Goal: Register for event/course

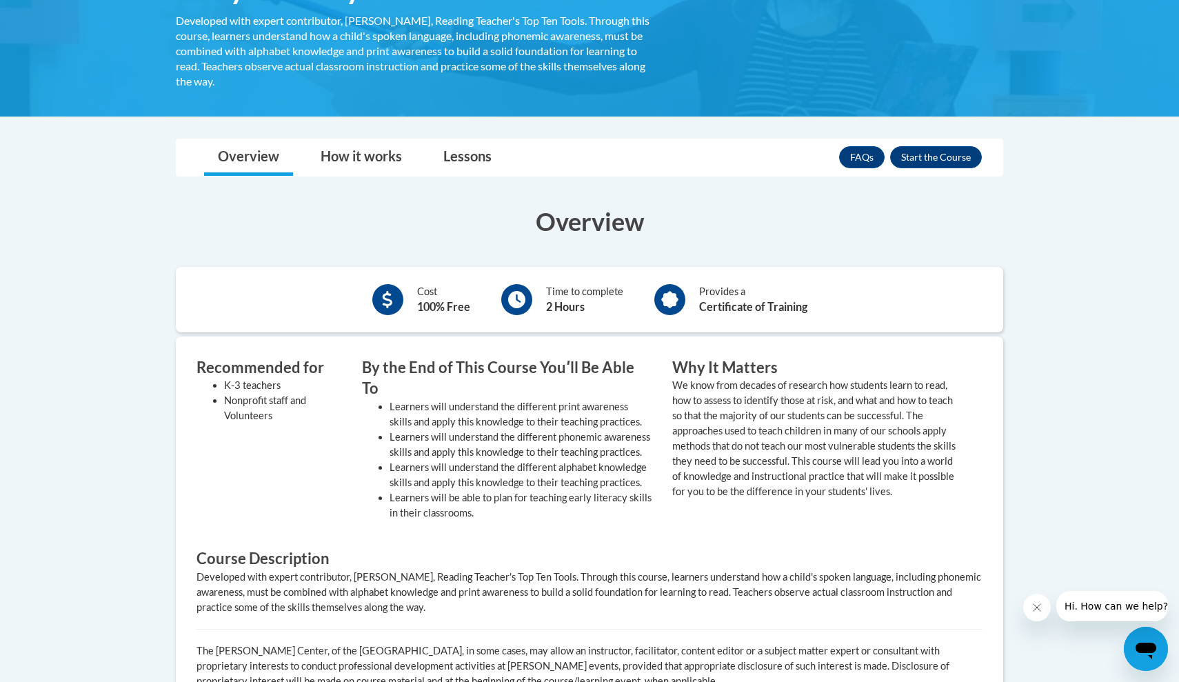
scroll to position [143, 0]
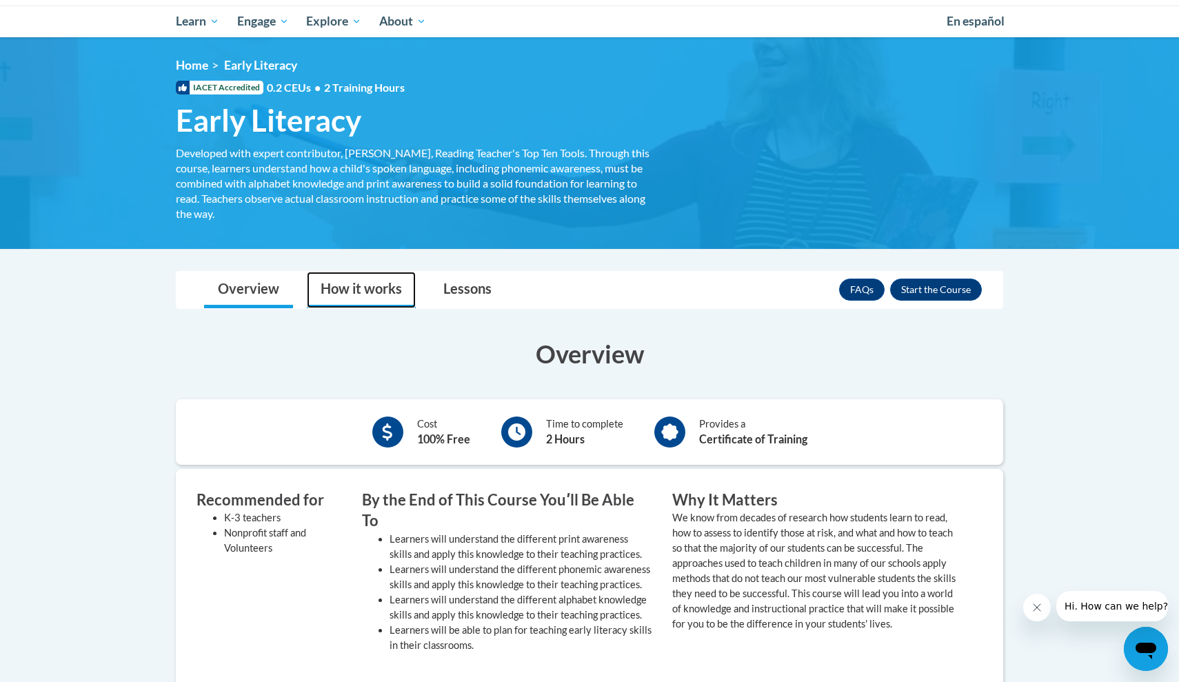
click at [356, 293] on link "How it works" at bounding box center [361, 290] width 109 height 37
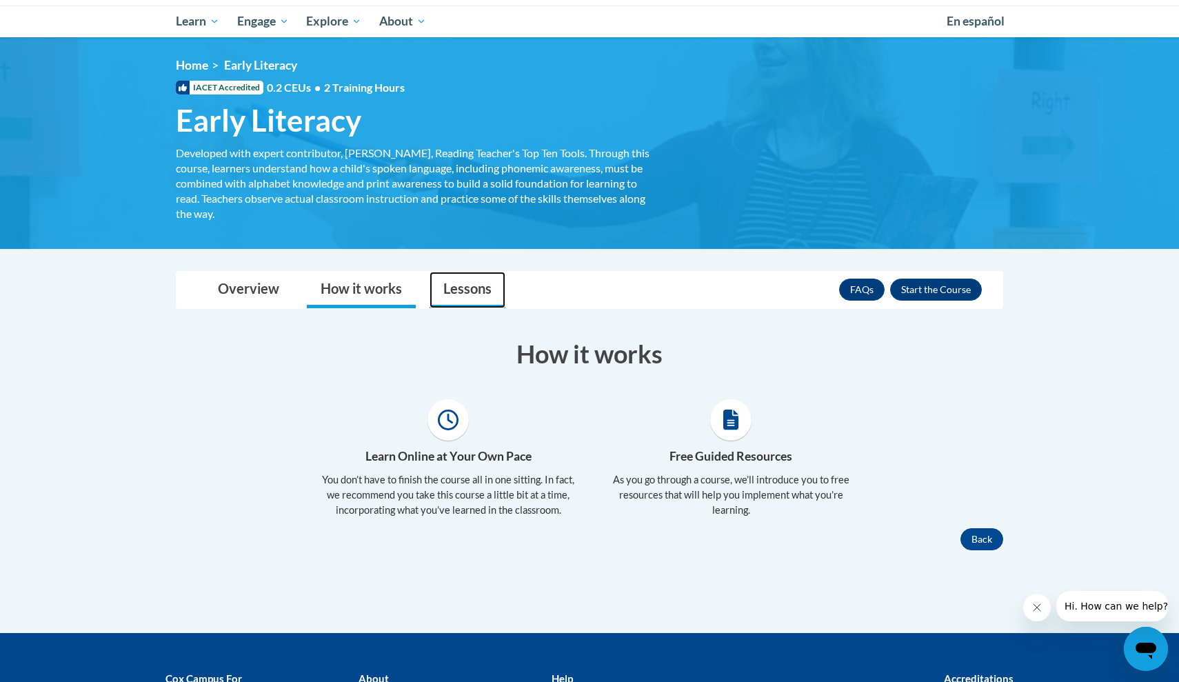
click at [453, 287] on link "Lessons" at bounding box center [467, 290] width 76 height 37
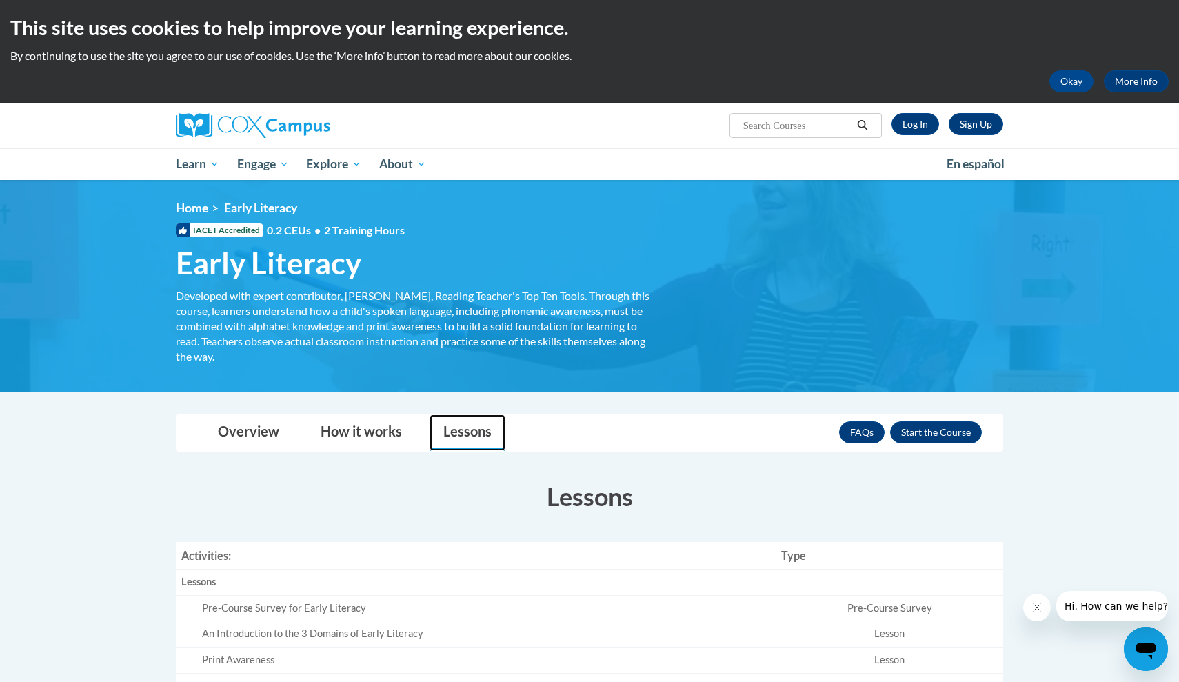
scroll to position [0, 0]
click at [961, 427] on button "Enroll" at bounding box center [936, 432] width 92 height 22
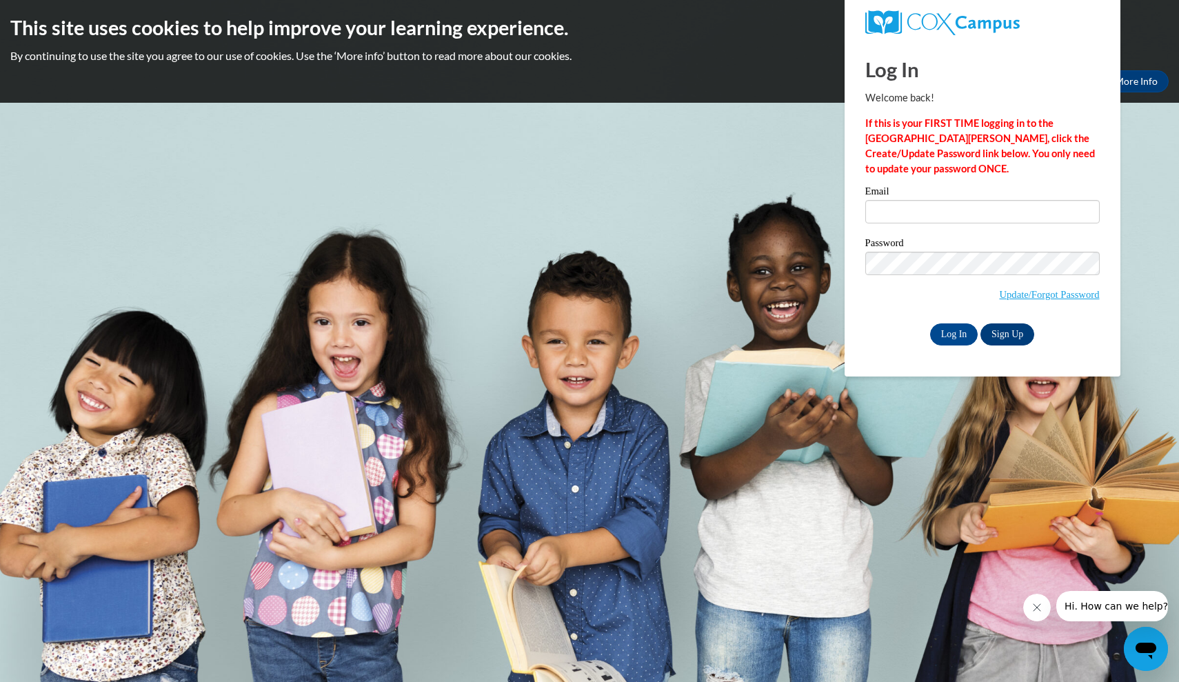
click at [1010, 334] on link "Sign Up" at bounding box center [1007, 334] width 54 height 22
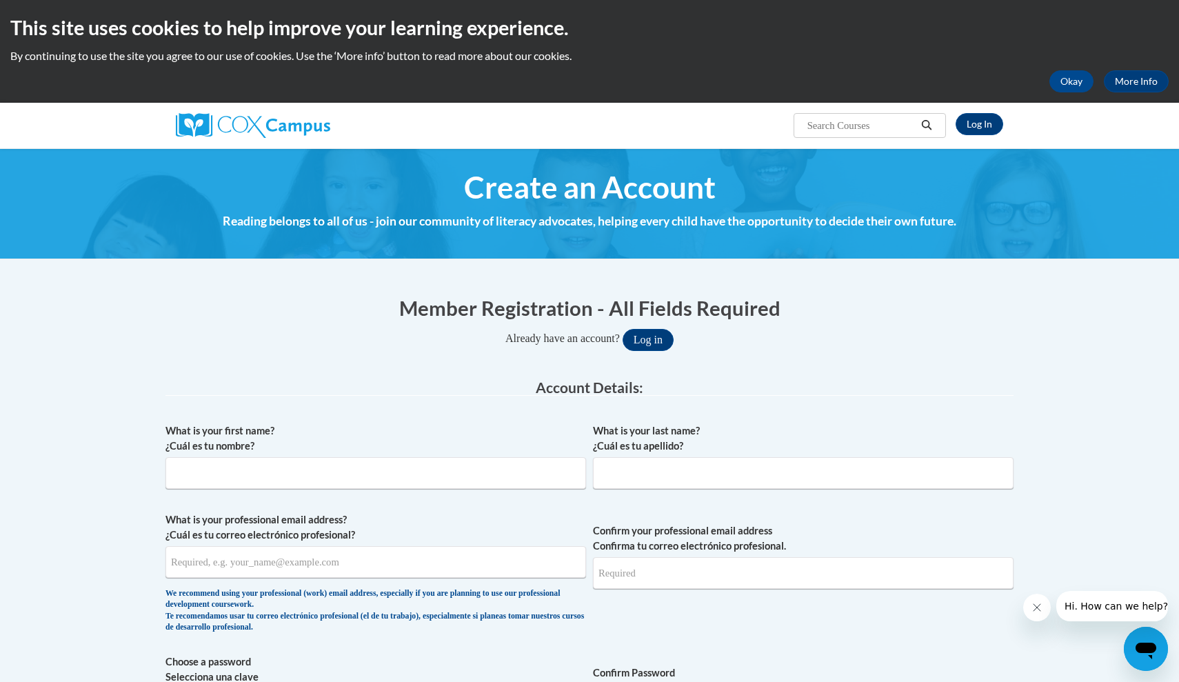
scroll to position [126, 0]
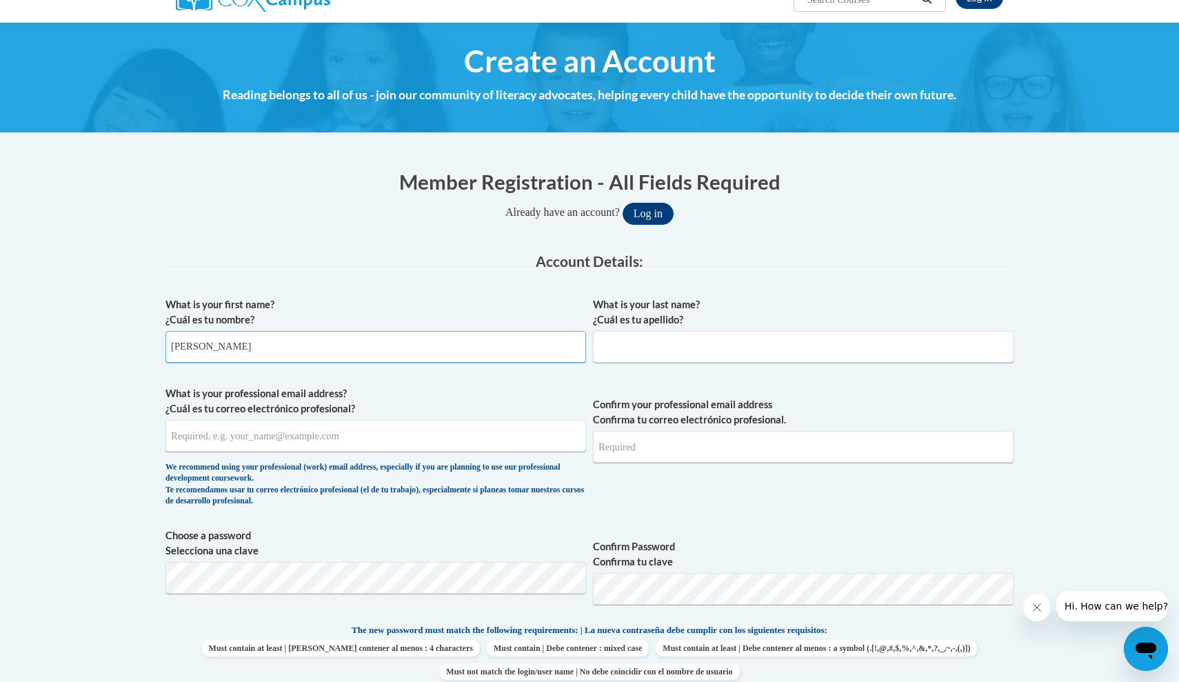
type input "Kelly"
type input "K"
type input "Jimenez"
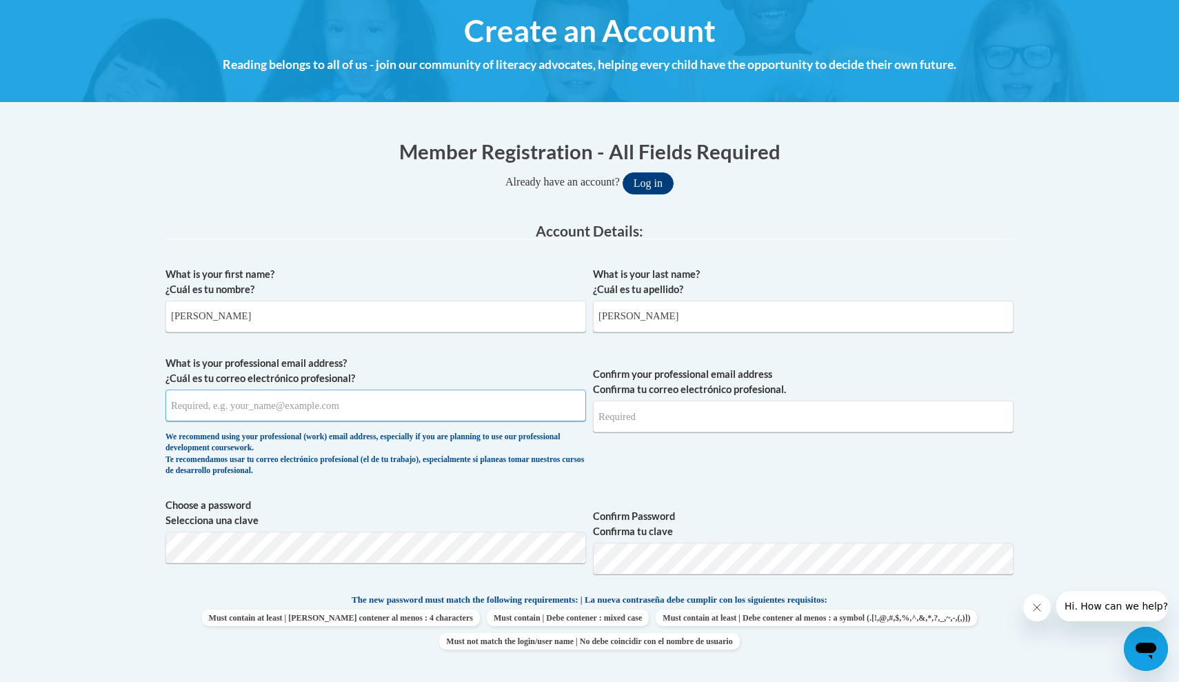
scroll to position [159, 0]
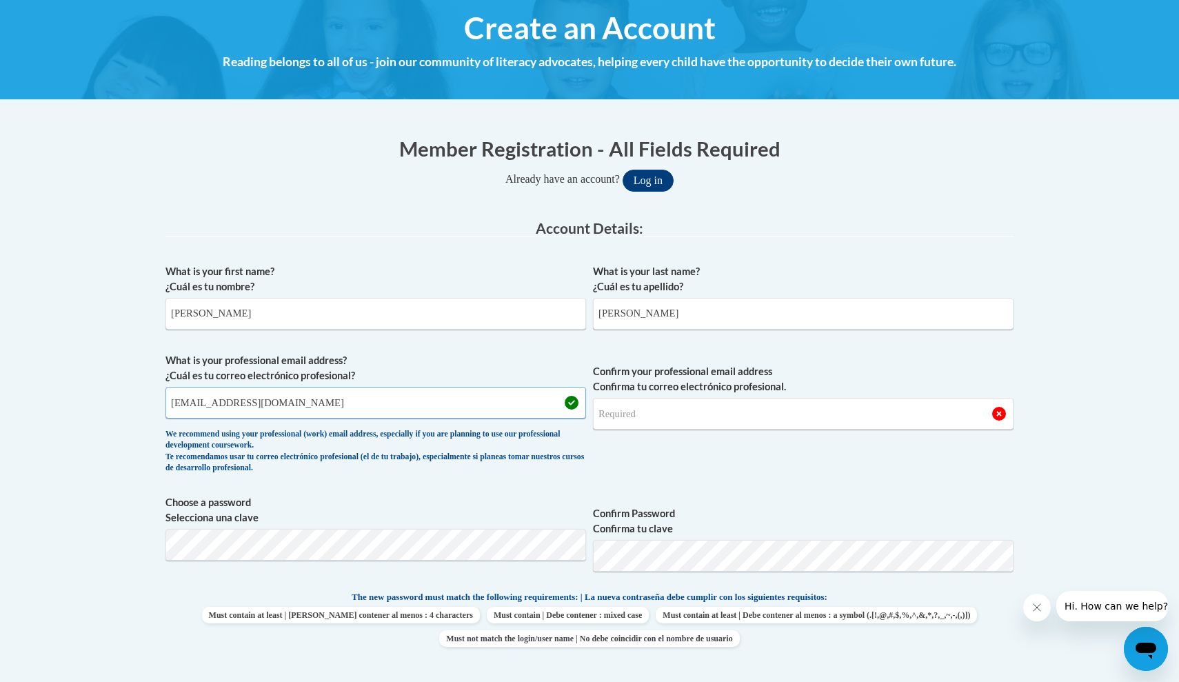
type input "kjimen10@students.kennesaw.edu"
click at [758, 418] on input "kjimen10@students.kennesaw" at bounding box center [803, 414] width 420 height 32
type input "kjimen10@students.kennesaw.edu"
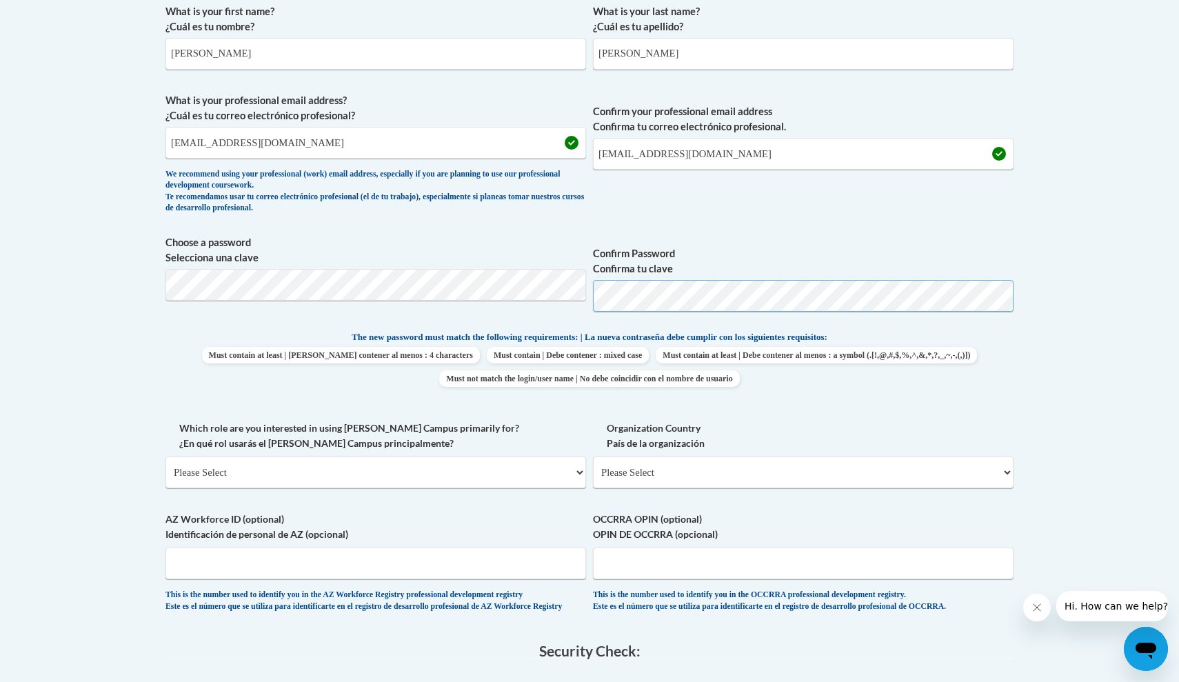
scroll to position [440, 0]
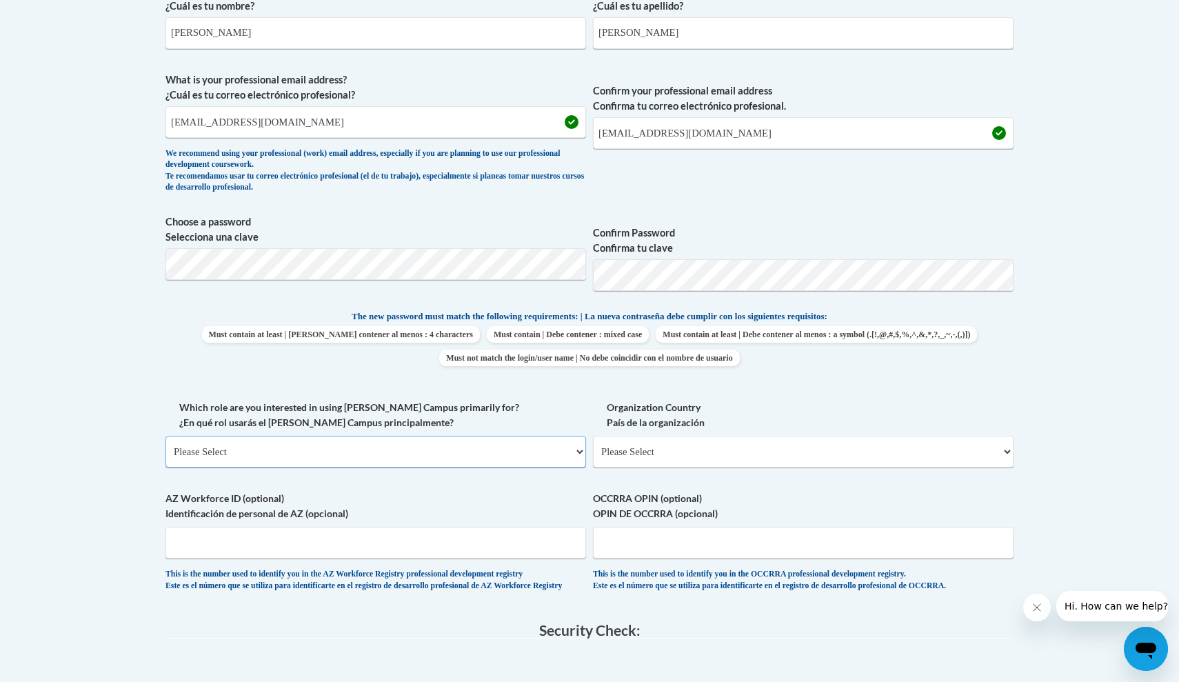
select select "5a18ea06-2b54-4451-96f2-d152daf9eac5"
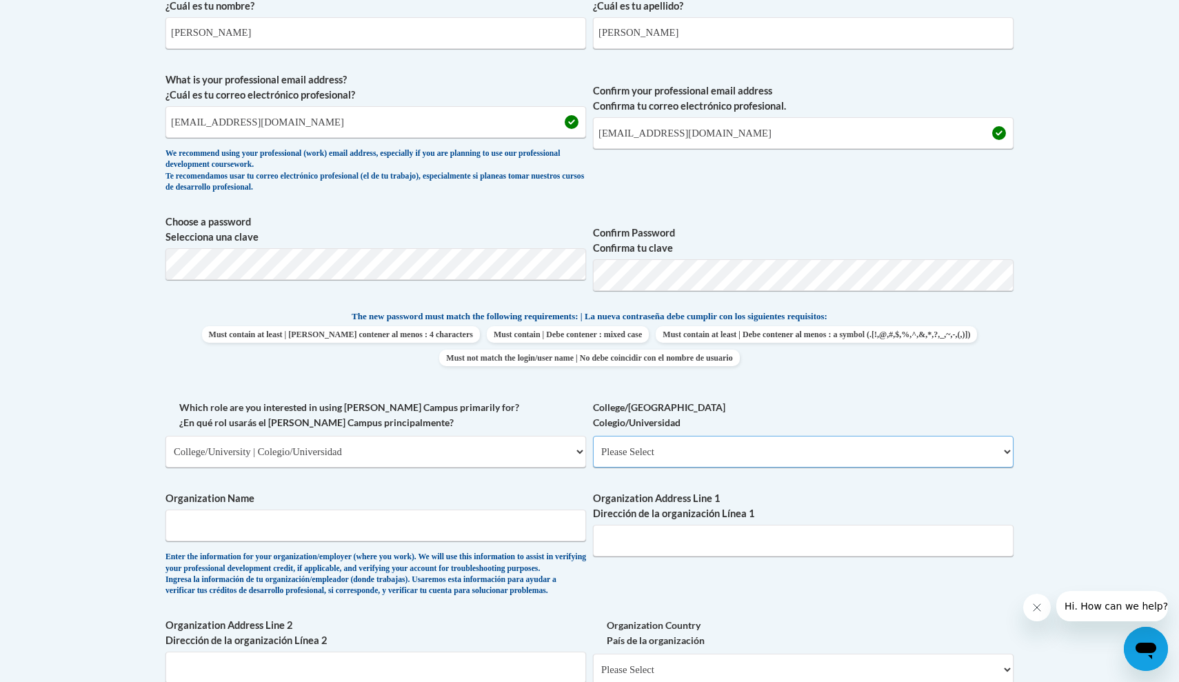
select select "99b32b07-cffc-426c-8bf6-0cd77760d84b"
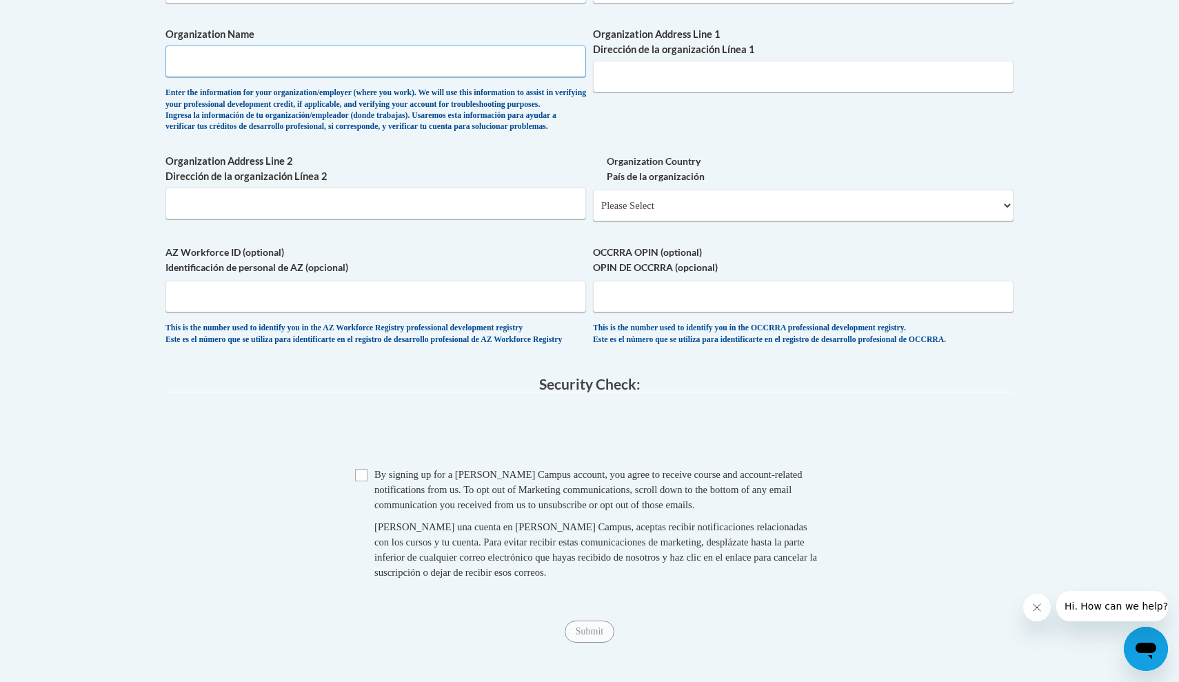
scroll to position [908, 0]
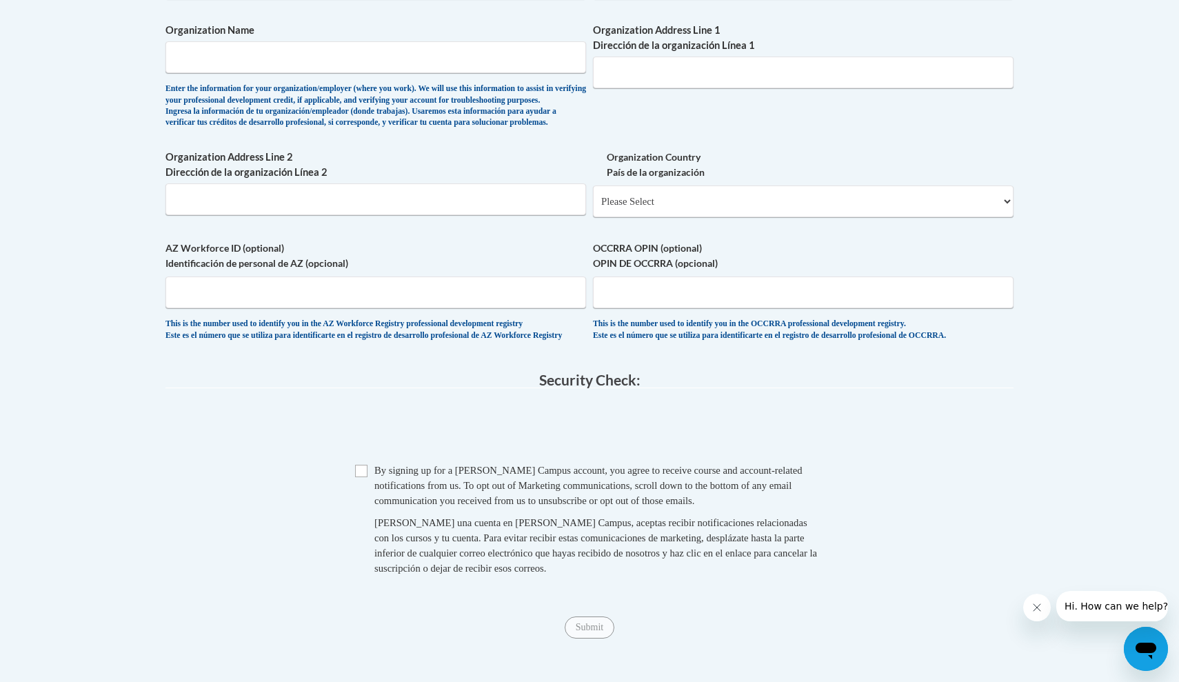
click at [363, 477] on input "Checkbox" at bounding box center [361, 471] width 12 height 12
checkbox input "true"
click at [595, 638] on input "Submit" at bounding box center [589, 627] width 50 height 22
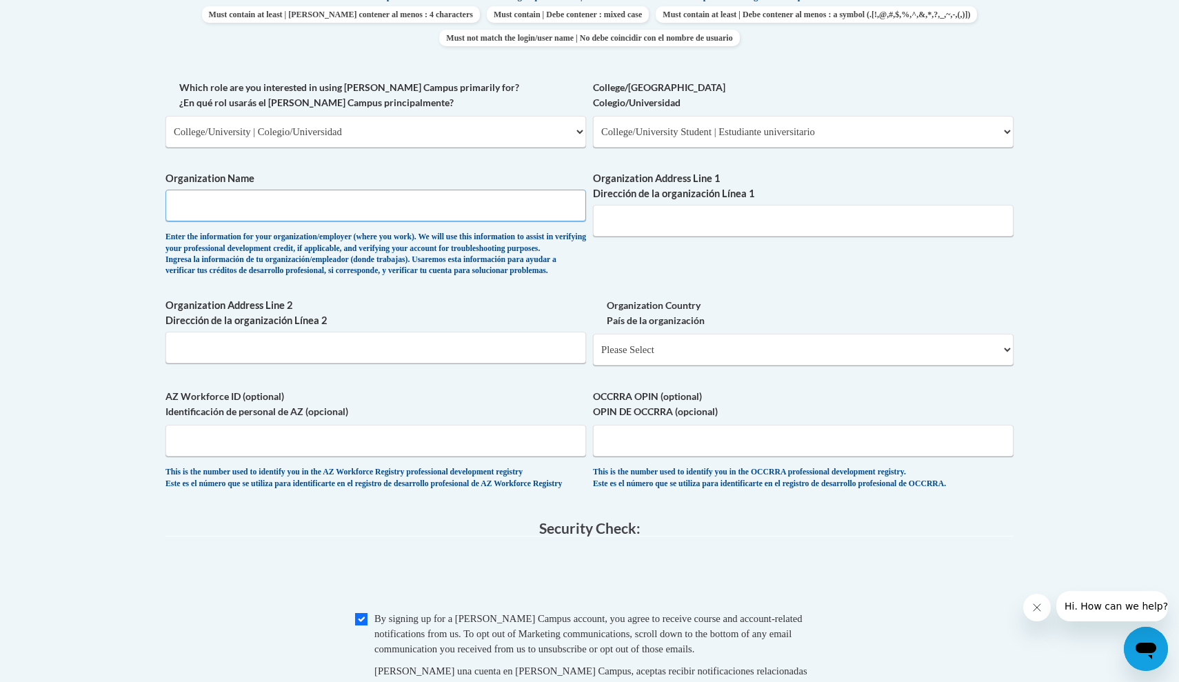
scroll to position [686, 0]
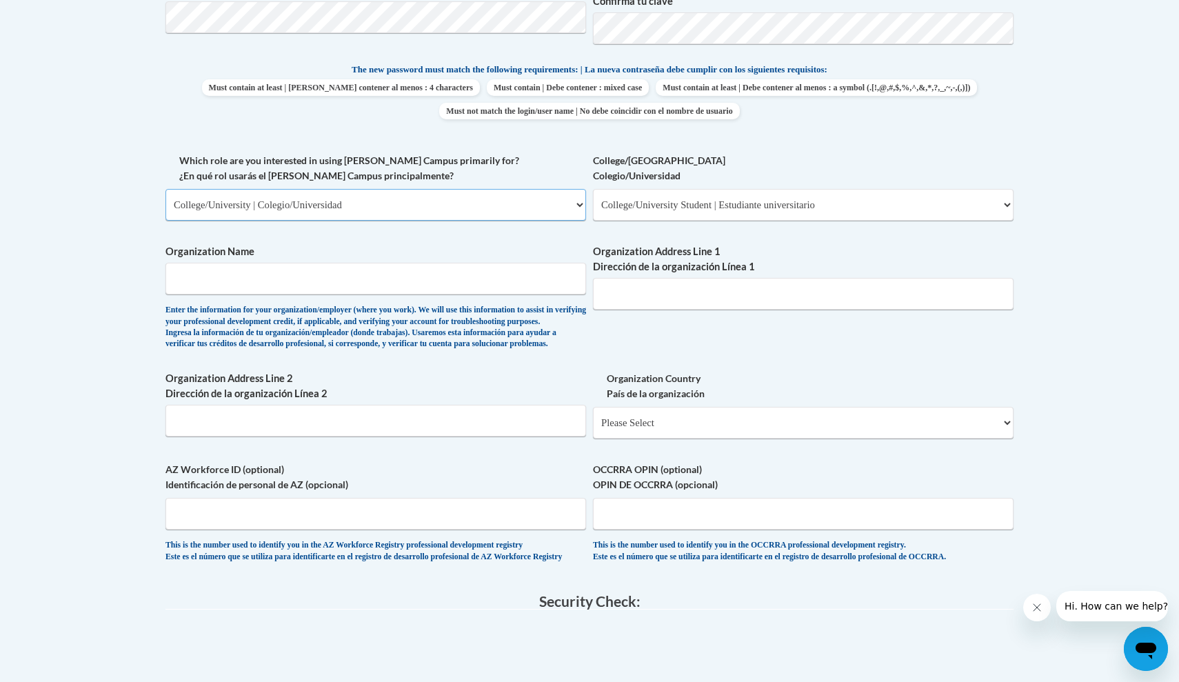
select select "fbf2d438-af2f-41f8-98f1-81c410e29de3"
select select "8e40623d-54d0-45cd-9f92-5df65cd3f8cf"
click at [500, 285] on span "Organization Name Enter the information for your organization/employer (where y…" at bounding box center [375, 296] width 420 height 105
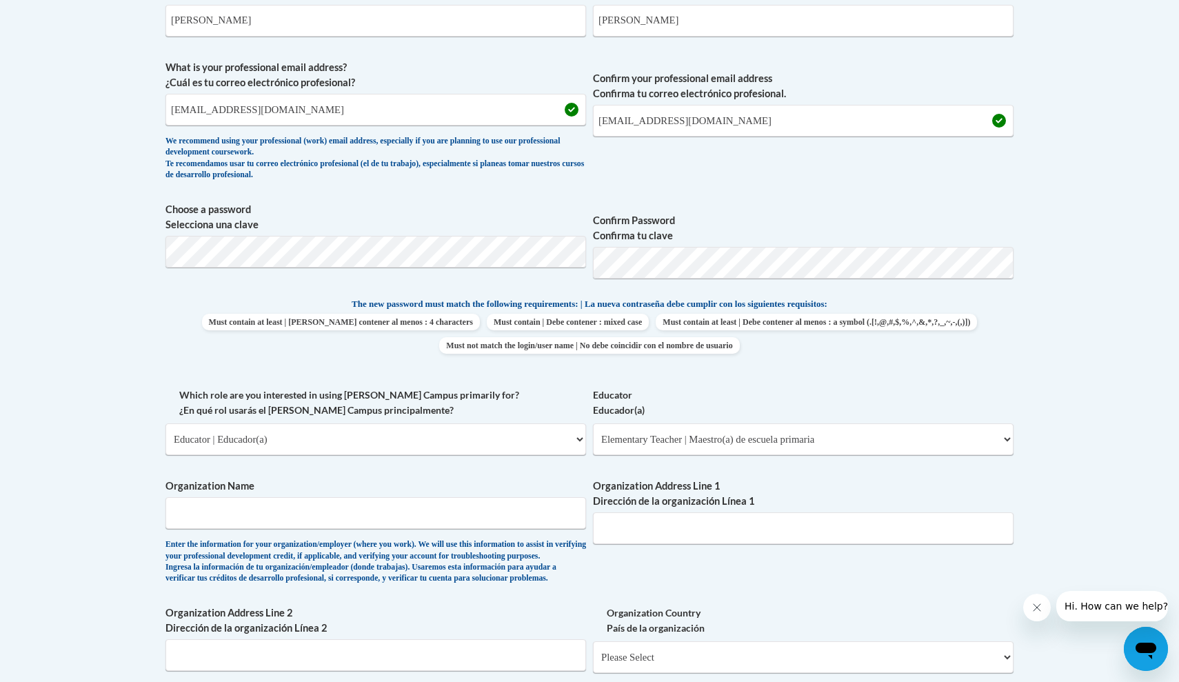
scroll to position [542, 0]
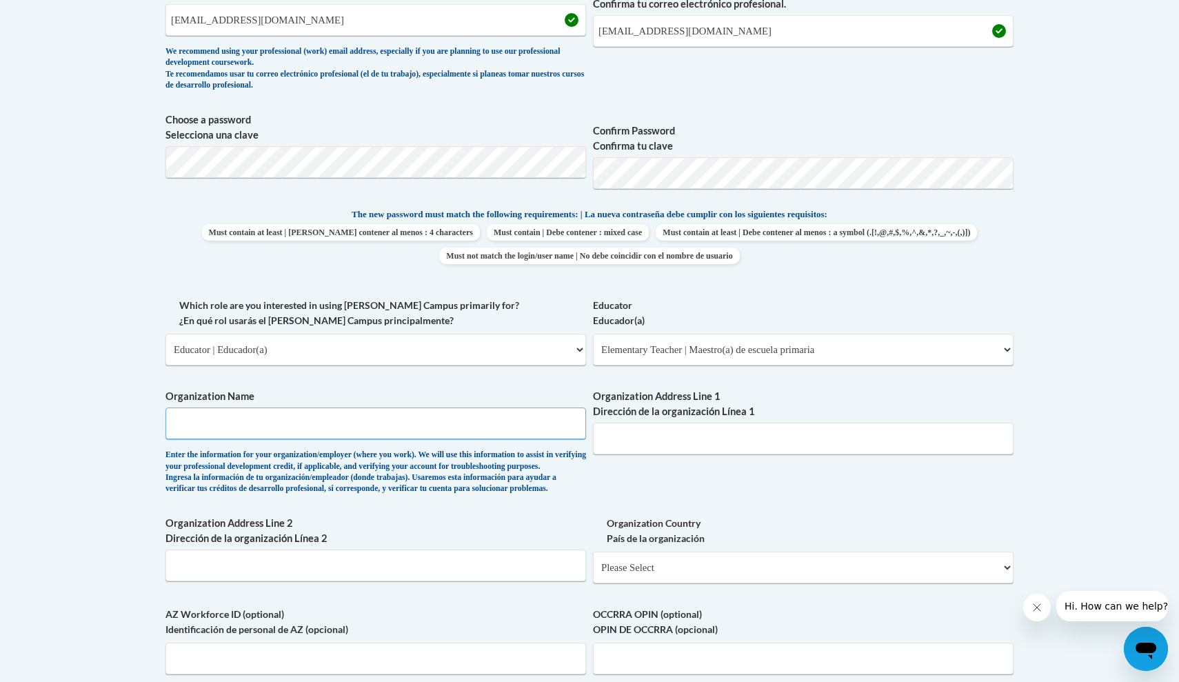
click at [545, 420] on input "Organization Name" at bounding box center [375, 423] width 420 height 32
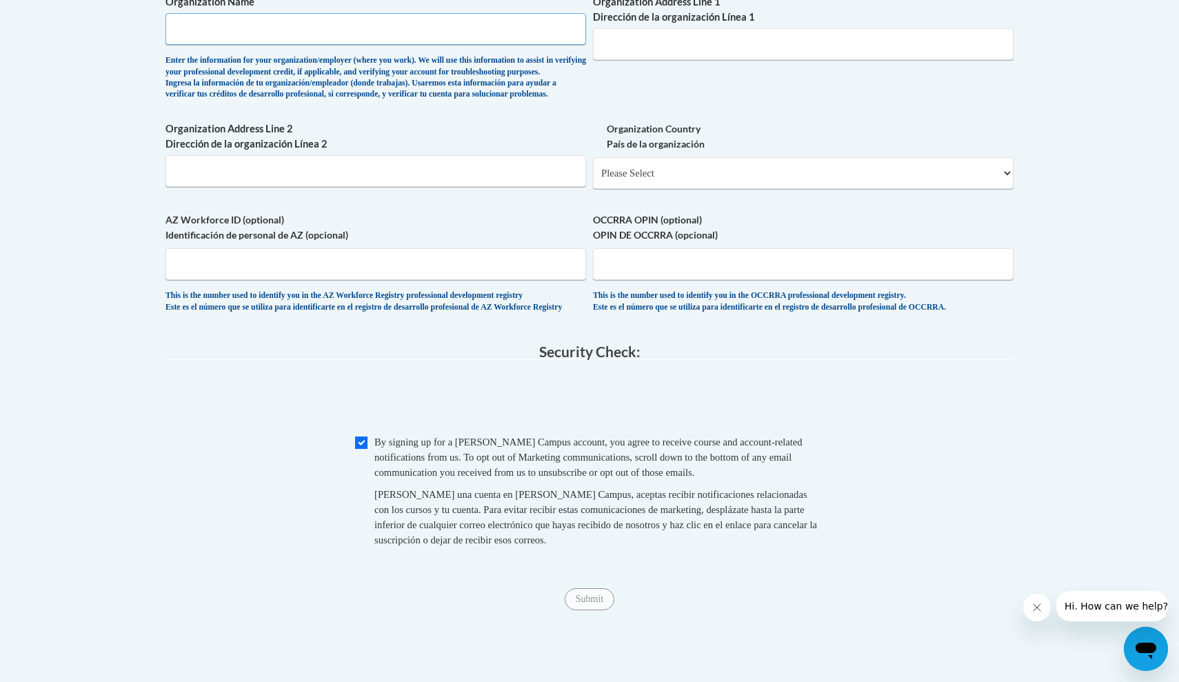
scroll to position [936, 0]
click at [568, 272] on input "AZ Workforce ID (optional) Identificación de personal de AZ (opcional)" at bounding box center [375, 264] width 420 height 32
select select "2ba6c5f2-6ab4-47b5-9408-0a73ae60d186"
select select
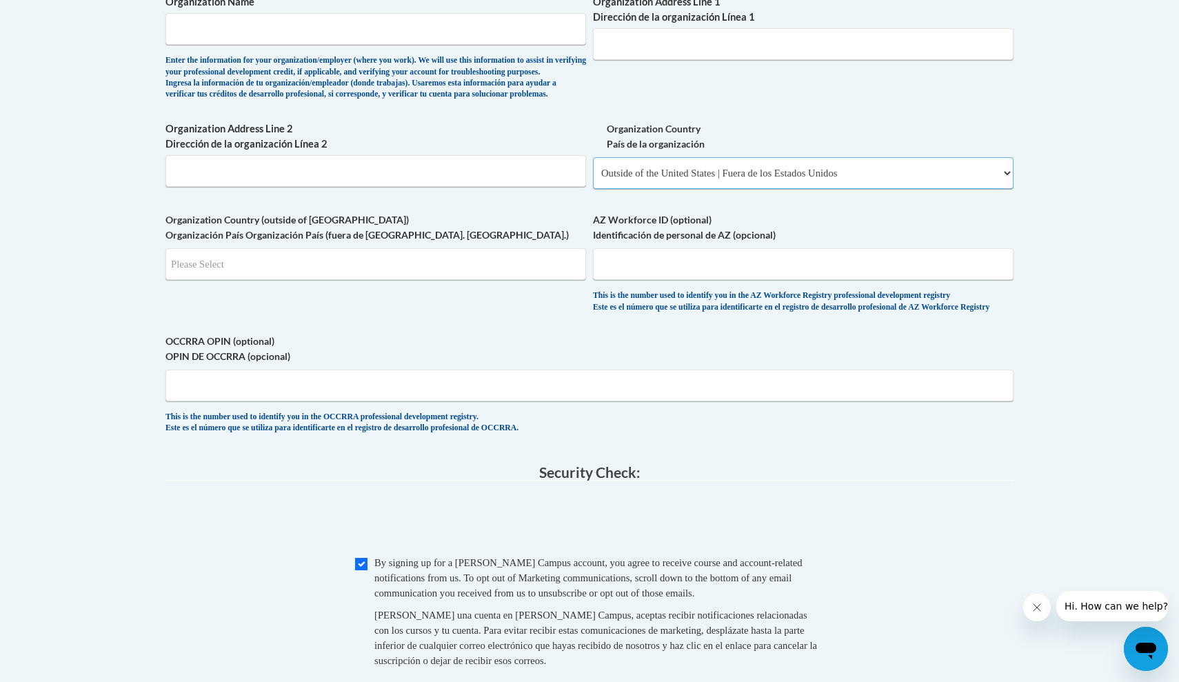
select select "ad49bcad-a171-4b2e-b99c-48b446064914"
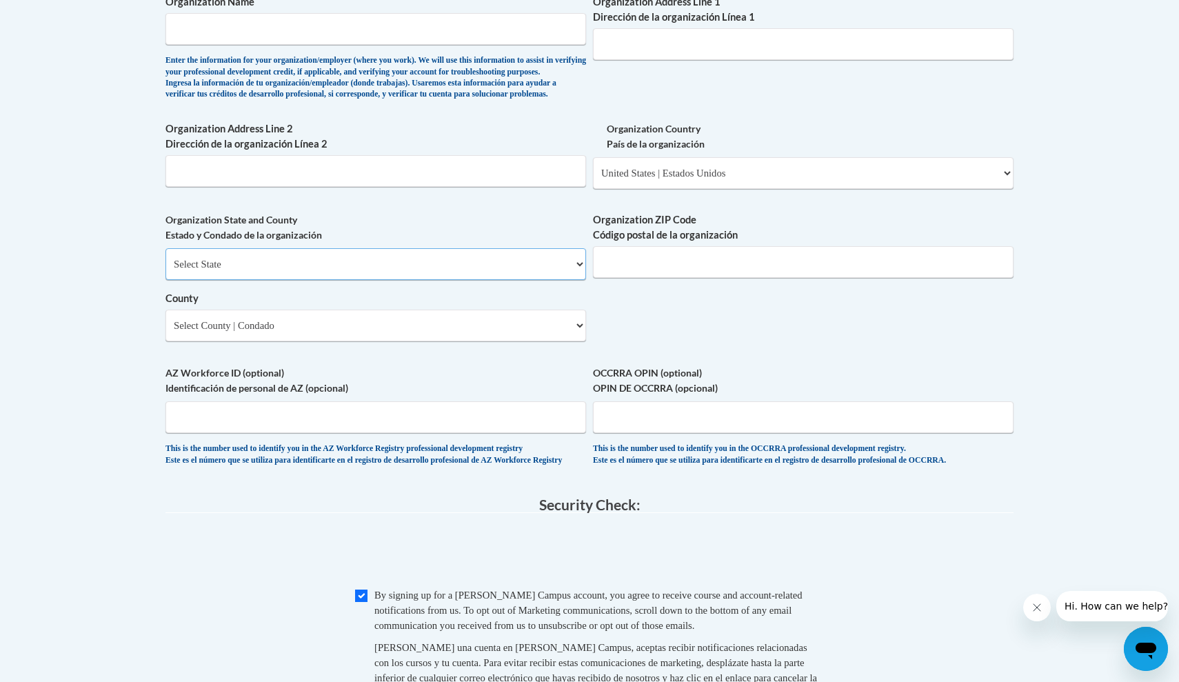
select select "Georgia"
click at [389, 327] on select "County" at bounding box center [375, 325] width 420 height 32
select select "Cobb"
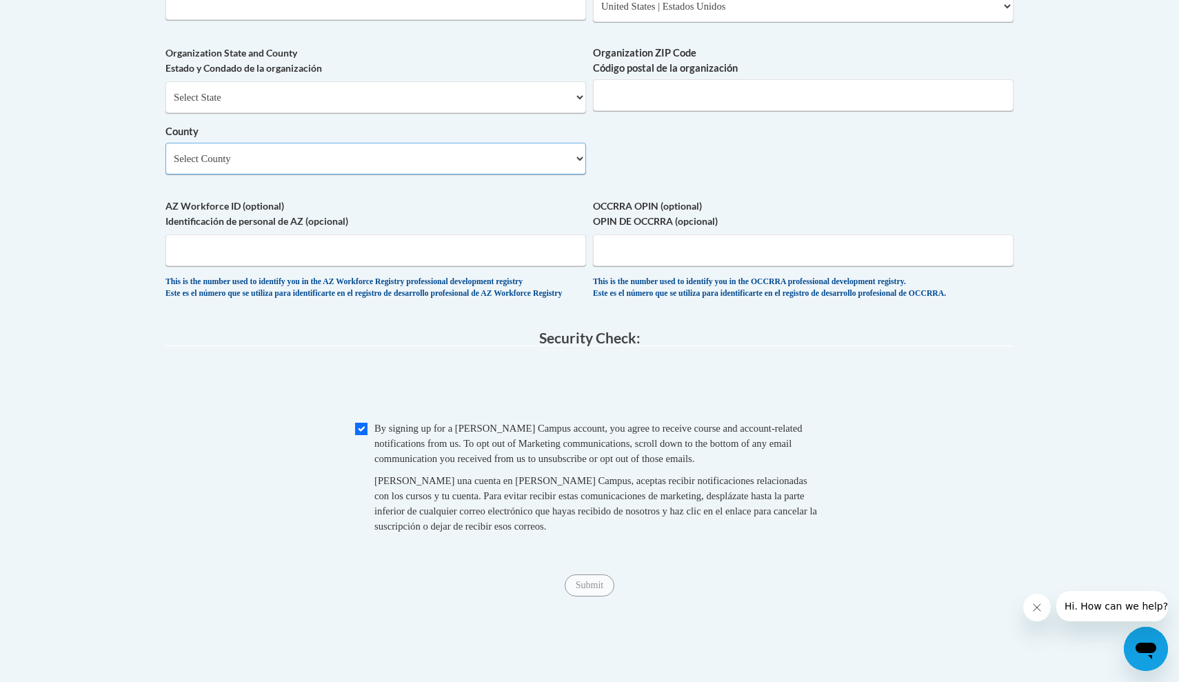
scroll to position [1153, 0]
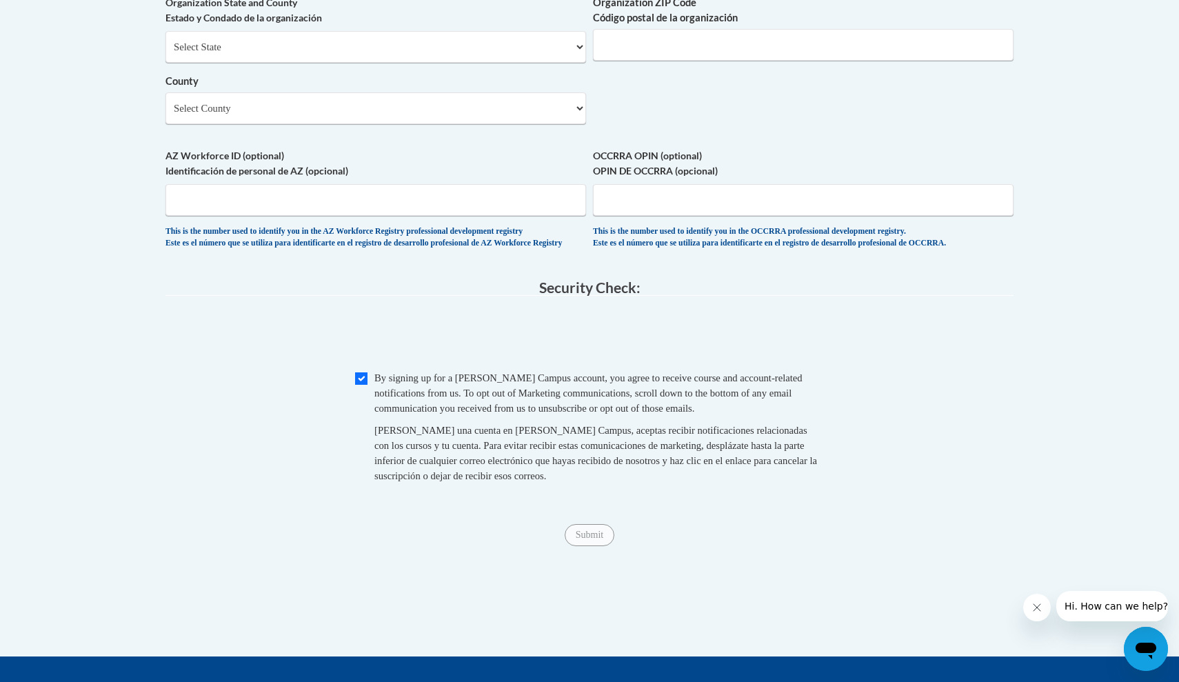
click at [365, 377] on input "Checkbox" at bounding box center [361, 378] width 12 height 12
click at [360, 377] on input "Checkbox" at bounding box center [361, 378] width 12 height 12
checkbox input "true"
click at [573, 528] on input "Submit" at bounding box center [589, 535] width 50 height 22
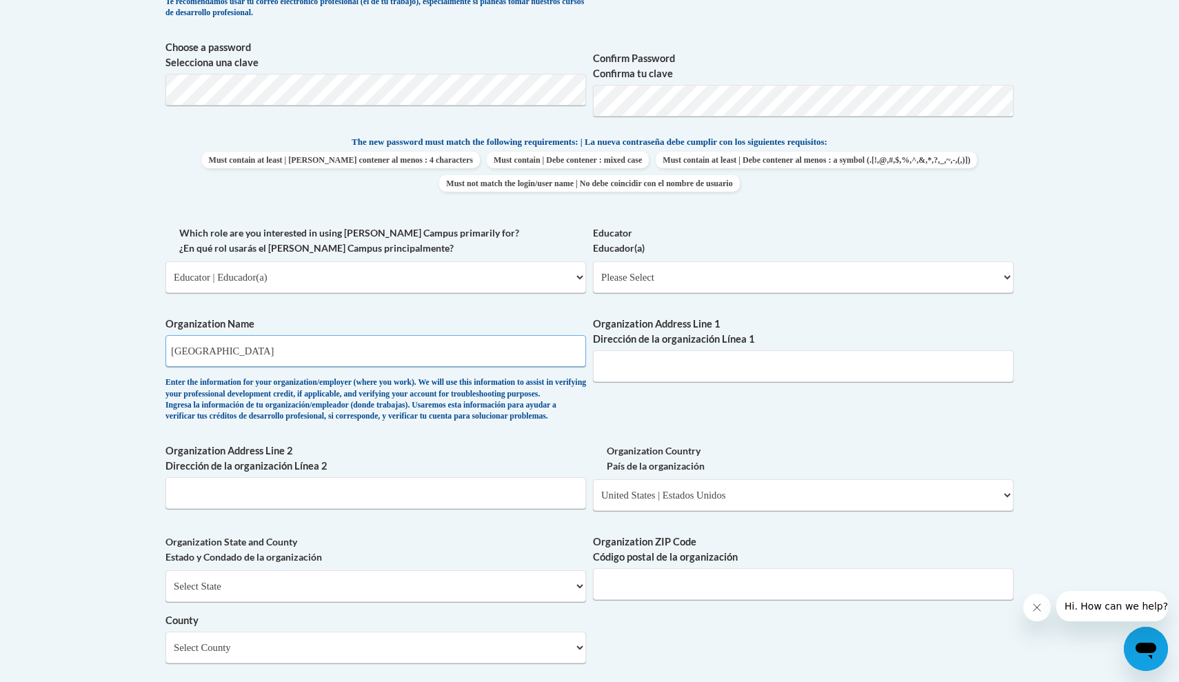
click at [226, 343] on input "KENNESAW UNIVERSITY" at bounding box center [375, 351] width 420 height 32
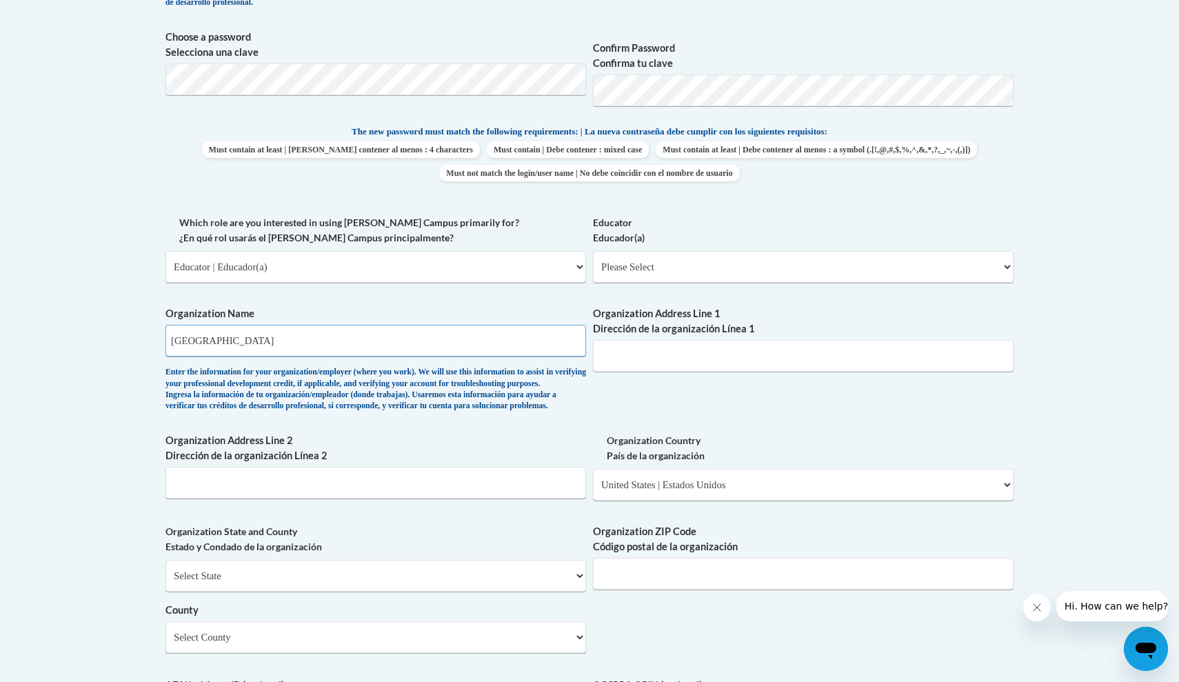
scroll to position [625, 0]
type input "KENNESAW STATE UNIVERSITY"
select select "11a86997-7122-4e2e-80c7-11975180ece4"
select select "null"
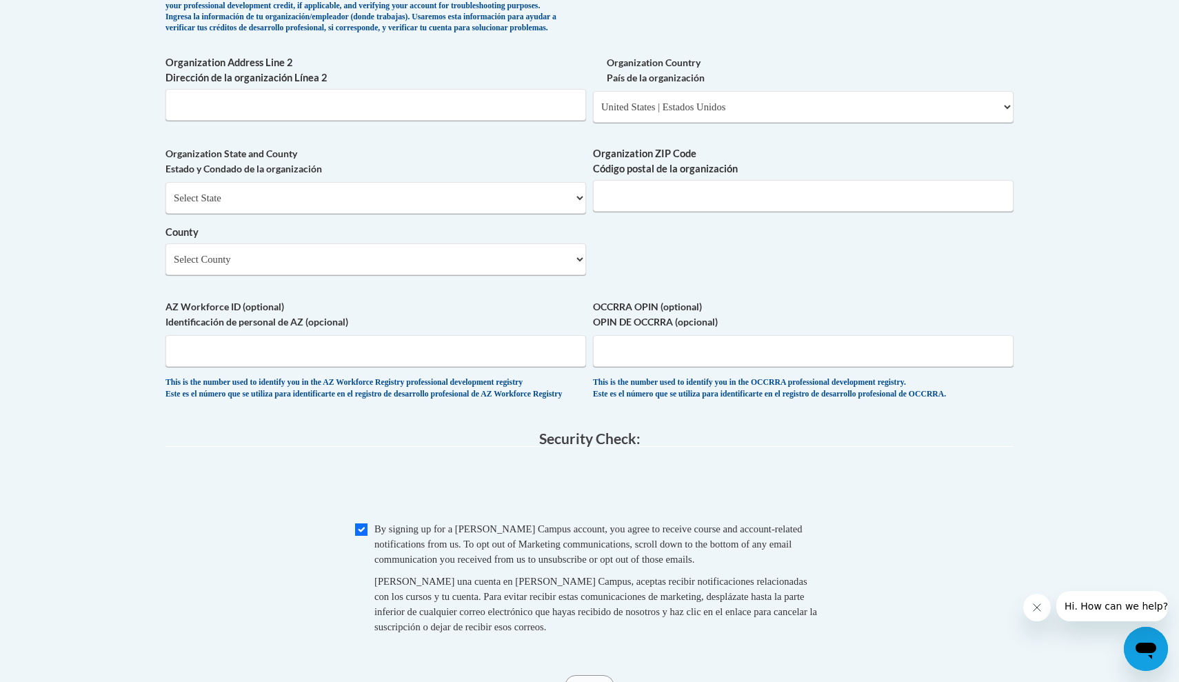
scroll to position [1006, 0]
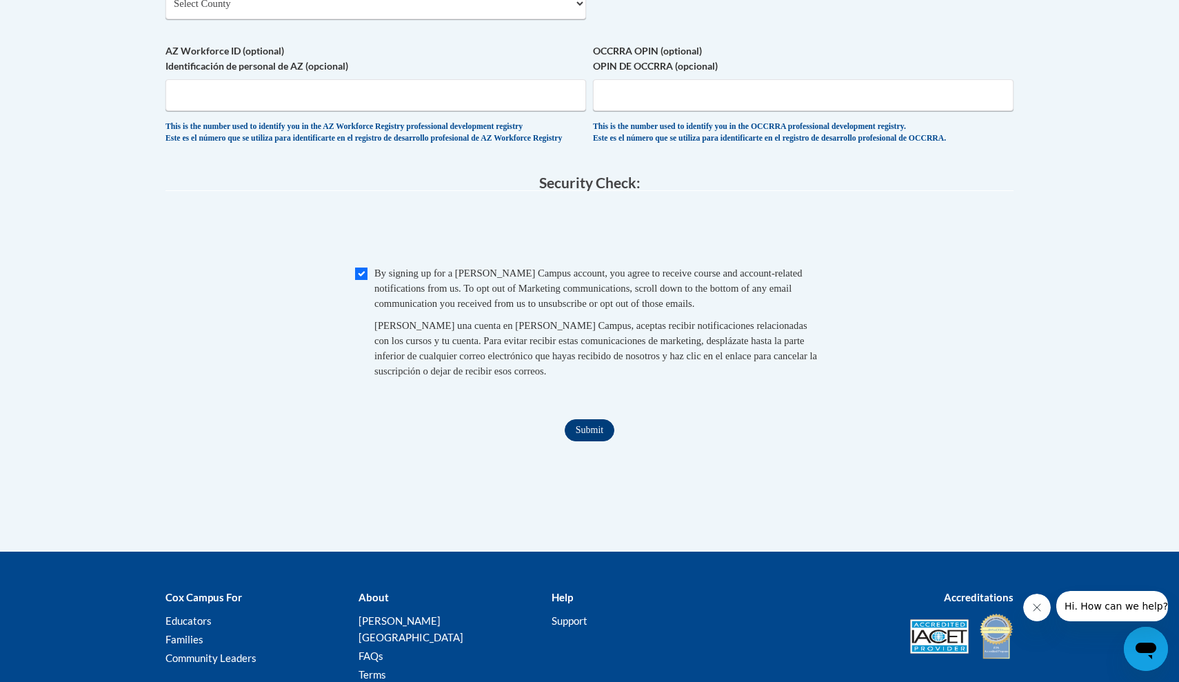
click at [580, 432] on input "Submit" at bounding box center [589, 430] width 50 height 22
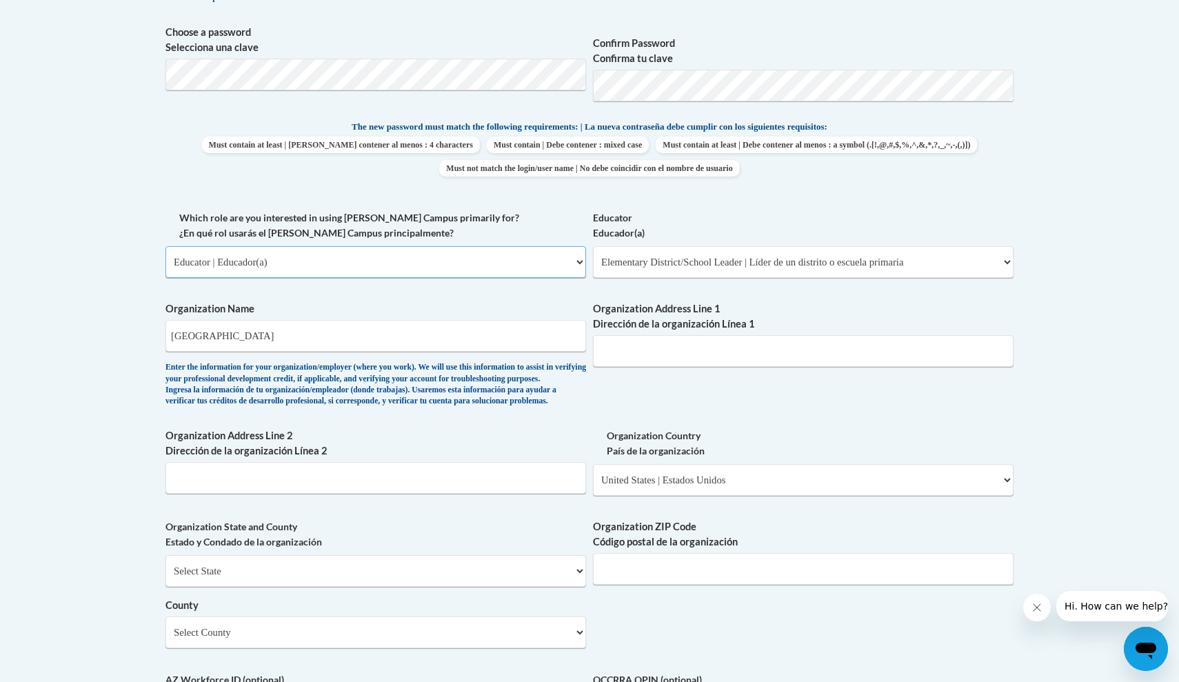
select select "5a18ea06-2b54-4451-96f2-d152daf9eac5"
select select "99b32b07-cffc-426c-8bf6-0cd77760d84b"
click at [644, 353] on input "Organization Address Line 1 Dirección de la organización Línea 1" at bounding box center [803, 351] width 420 height 32
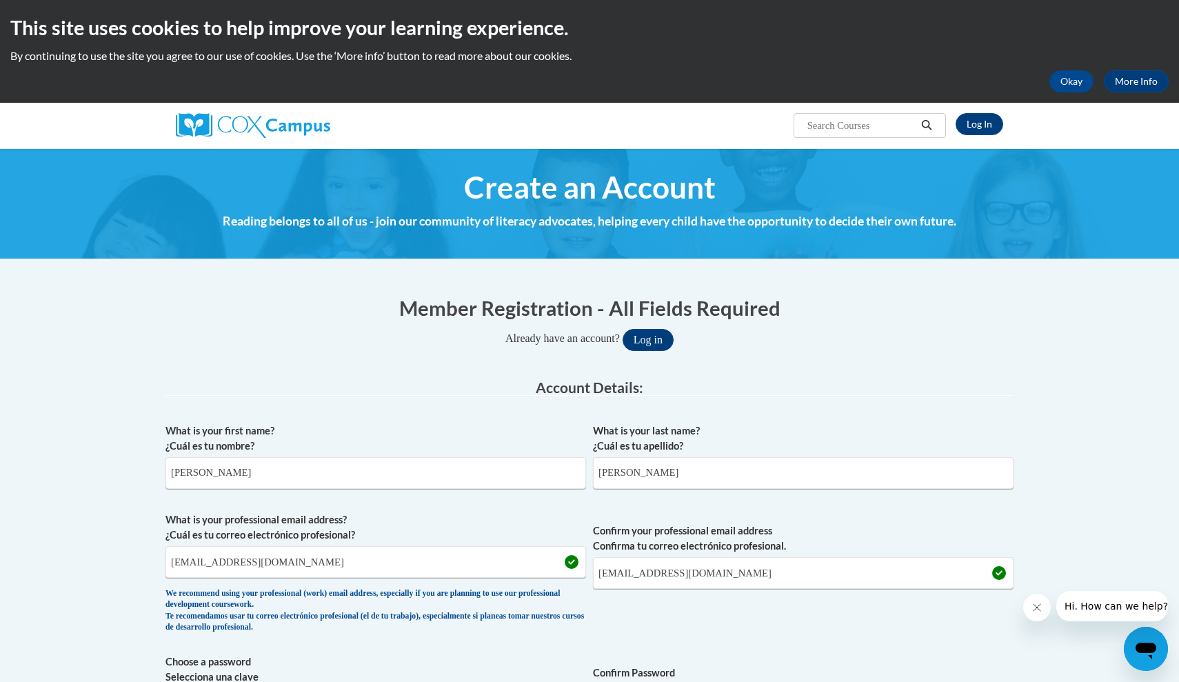
scroll to position [0, 0]
click at [653, 336] on button "Log in" at bounding box center [647, 340] width 51 height 22
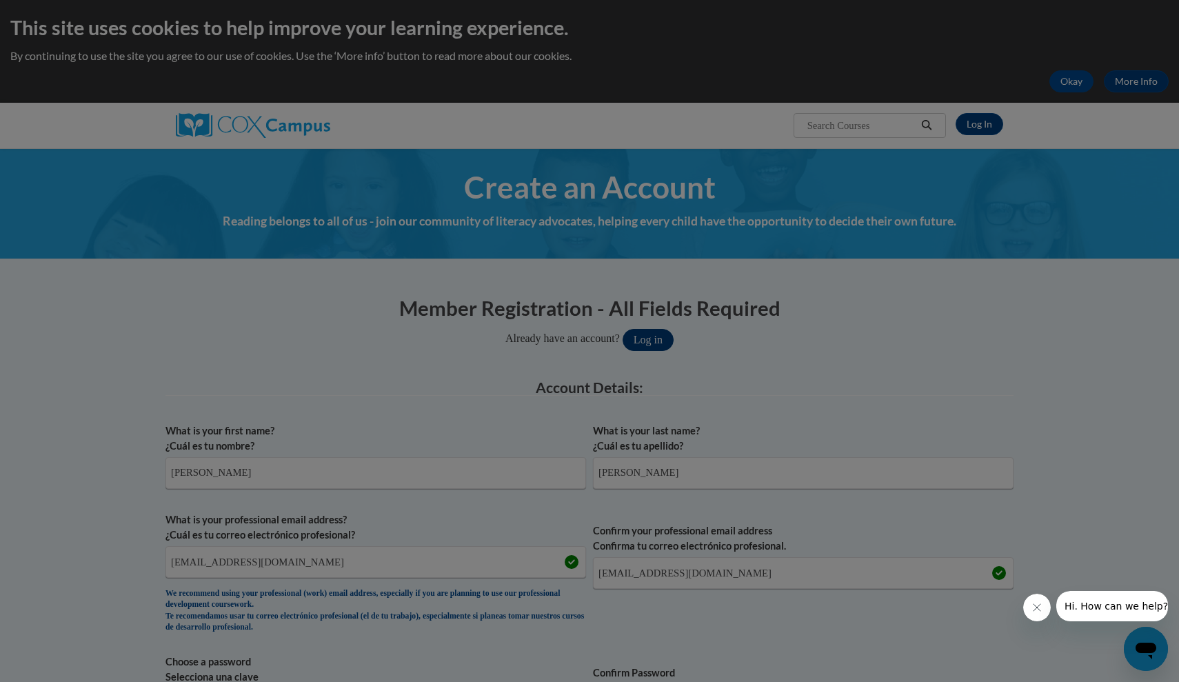
scroll to position [629, 0]
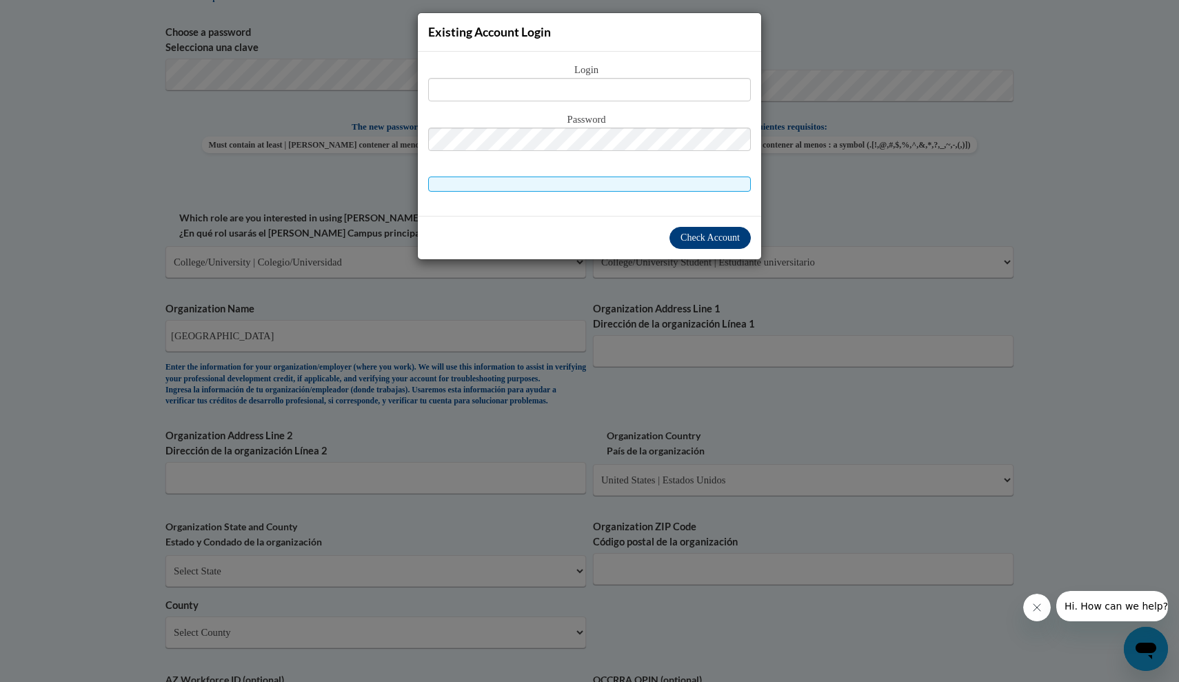
click at [695, 242] on span "Check Account" at bounding box center [709, 237] width 59 height 10
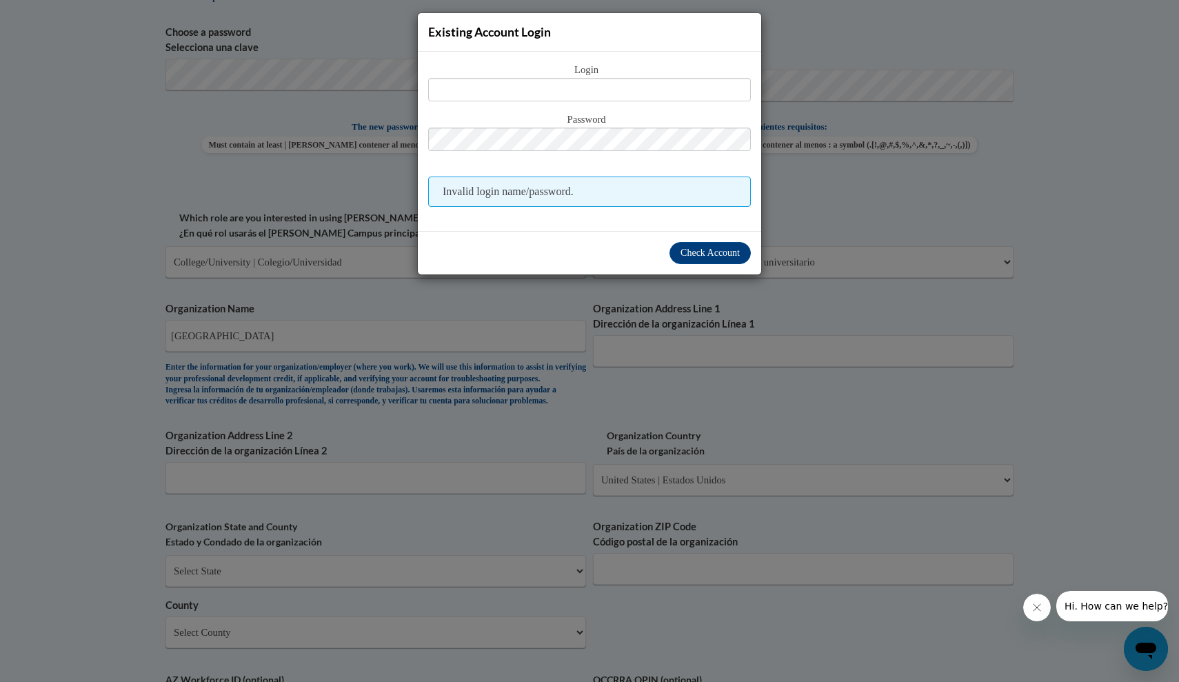
drag, startPoint x: 799, startPoint y: 88, endPoint x: 788, endPoint y: 87, distance: 11.0
click at [799, 88] on div "Existing Account Login Login Password Invalid login name/password. Check Account" at bounding box center [589, 341] width 1179 height 682
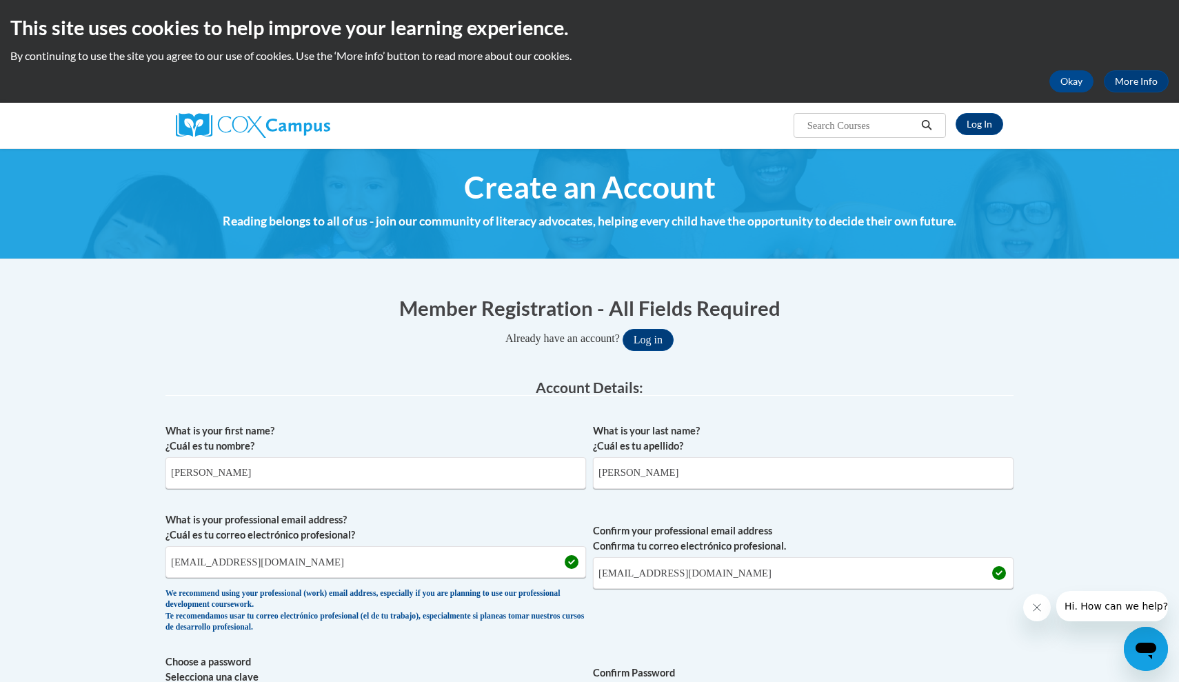
scroll to position [0, 0]
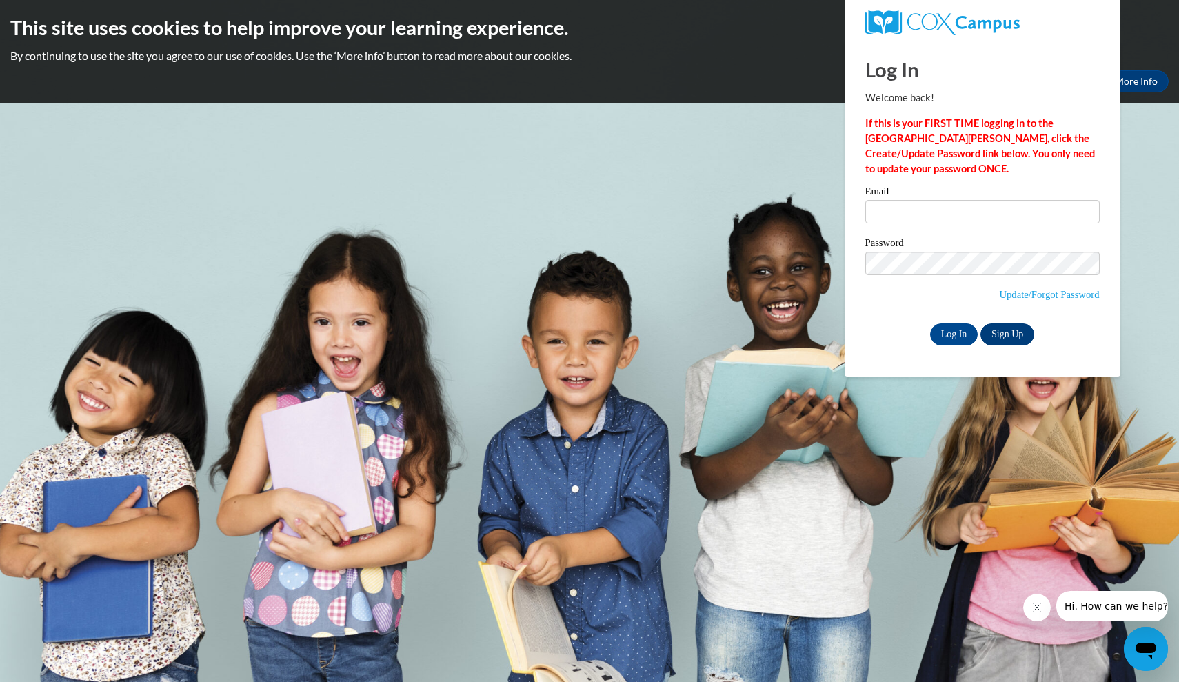
click at [1009, 327] on link "Sign Up" at bounding box center [1007, 334] width 54 height 22
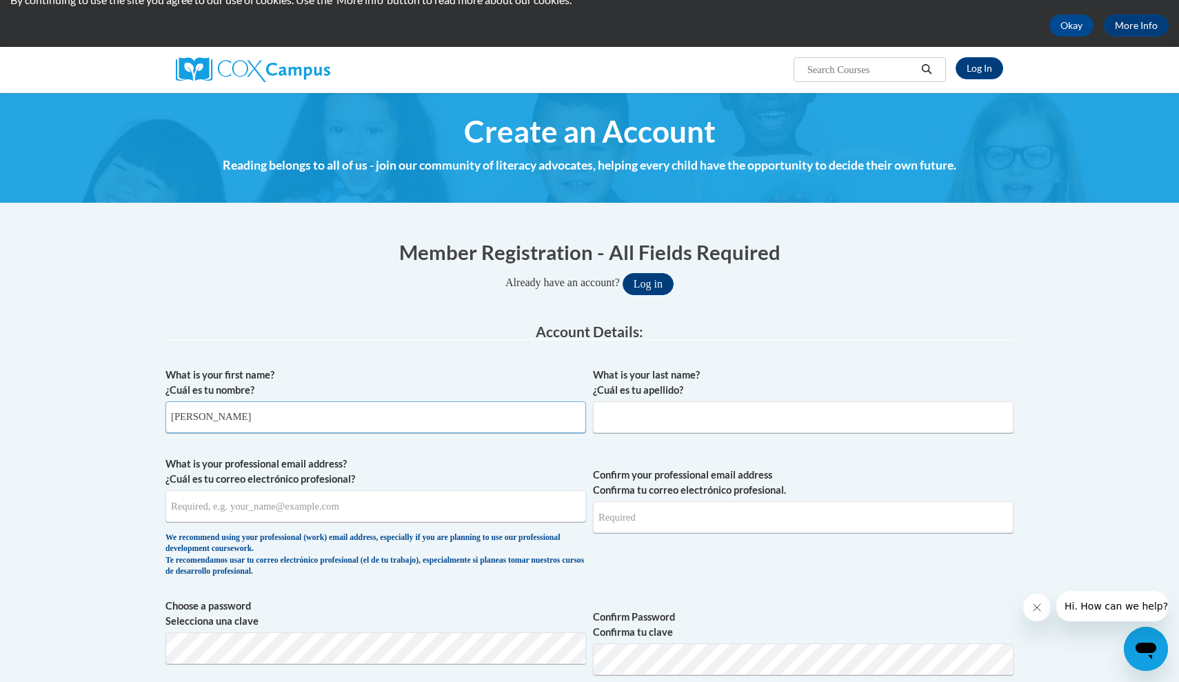
type input "Kelly"
type input "Jimenez"
type input "kjimen10@students.kennesaw.edu"
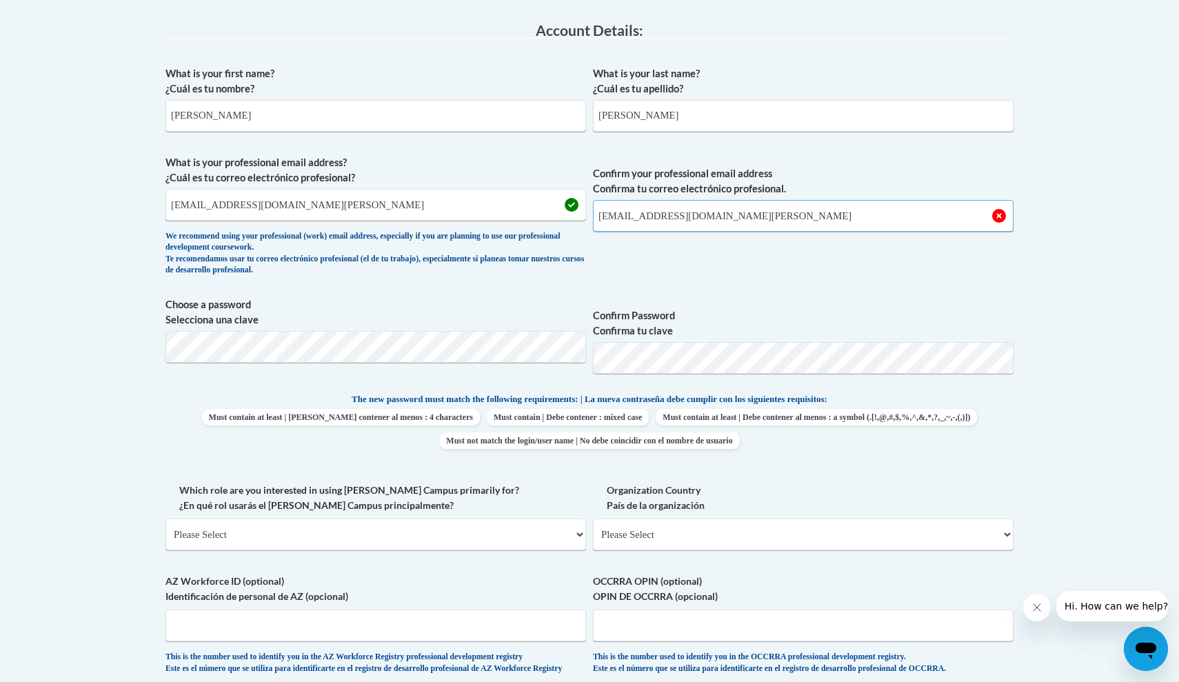
scroll to position [367, 0]
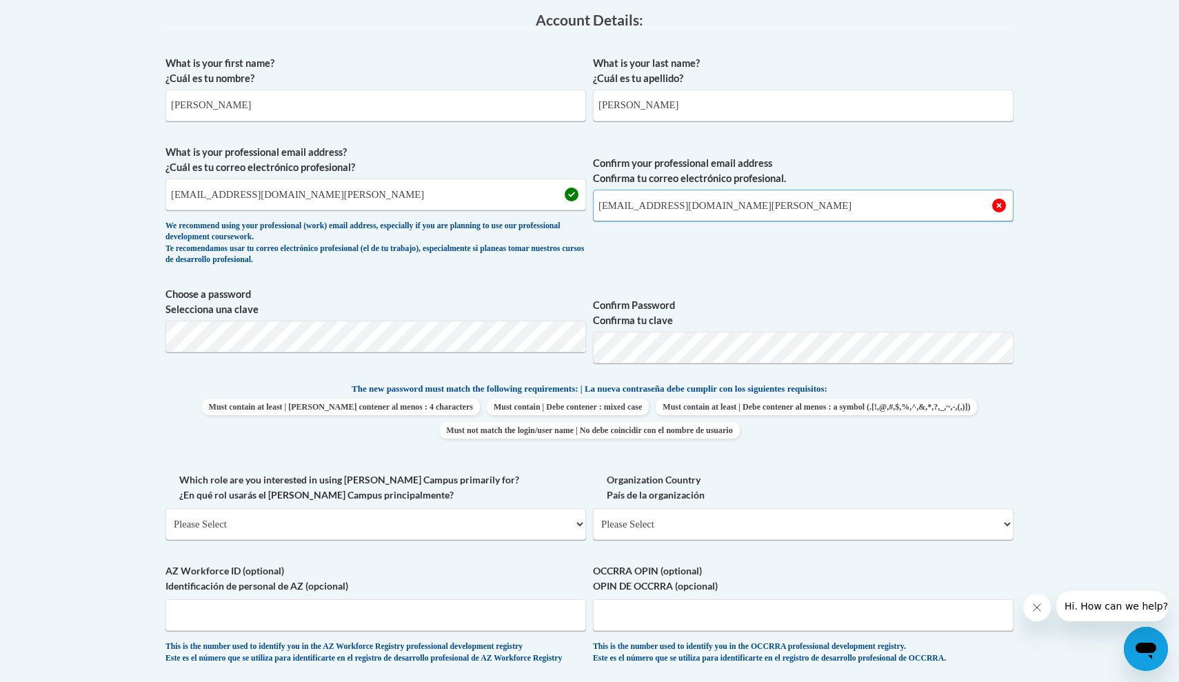
type input "kjimen10@students.kennesaw.edu"
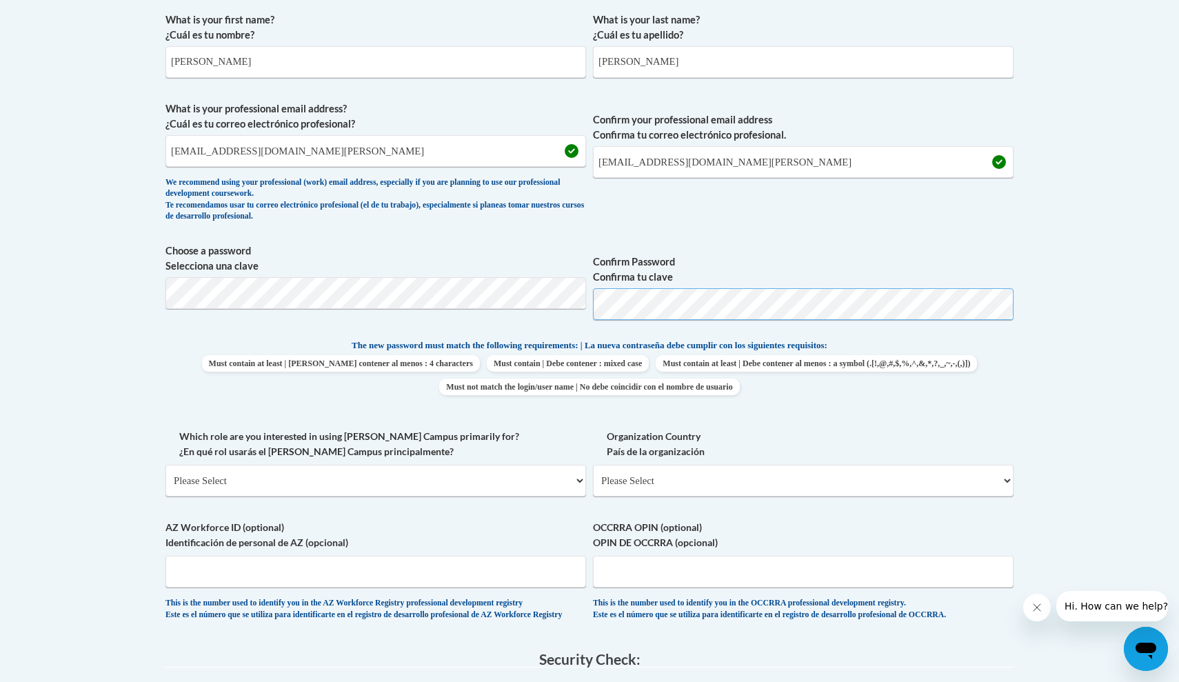
scroll to position [426, 0]
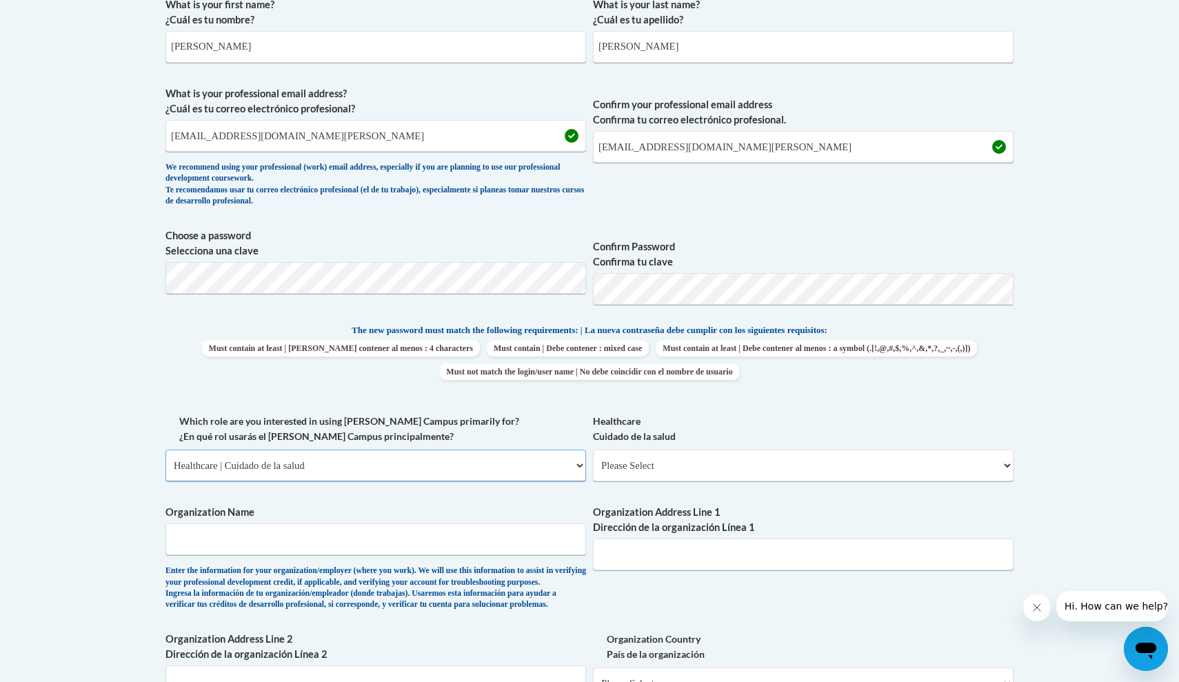
select select "5a18ea06-2b54-4451-96f2-d152daf9eac5"
select select "99b32b07-cffc-426c-8bf6-0cd77760d84b"
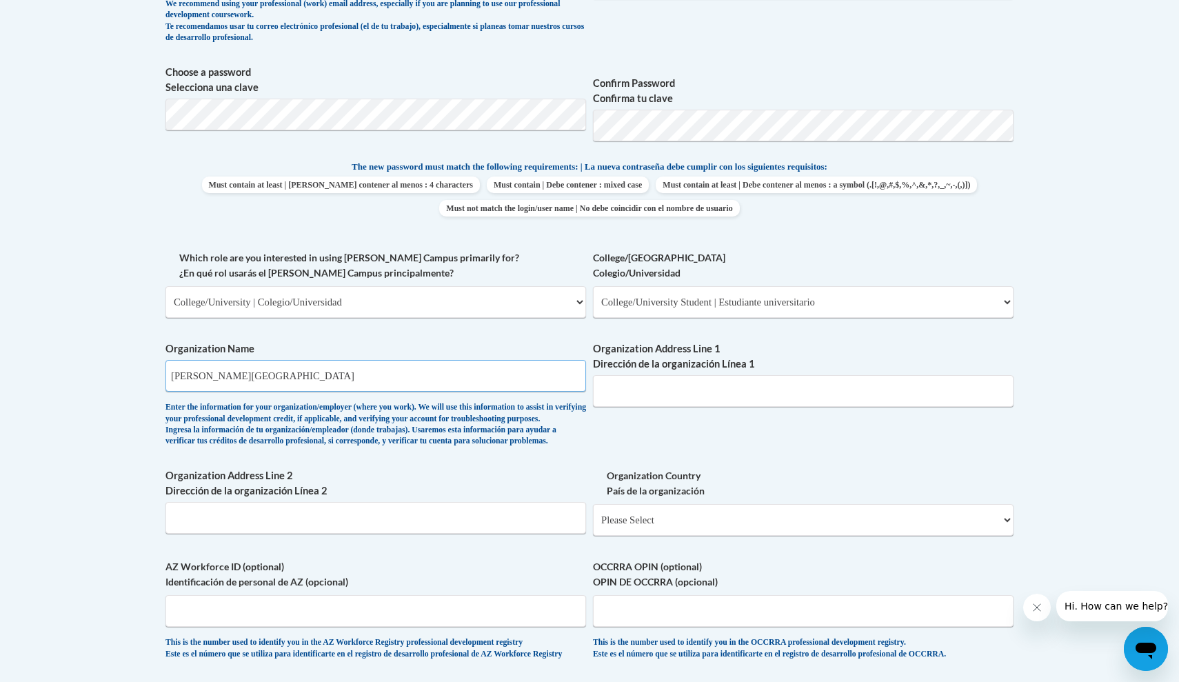
scroll to position [633, 0]
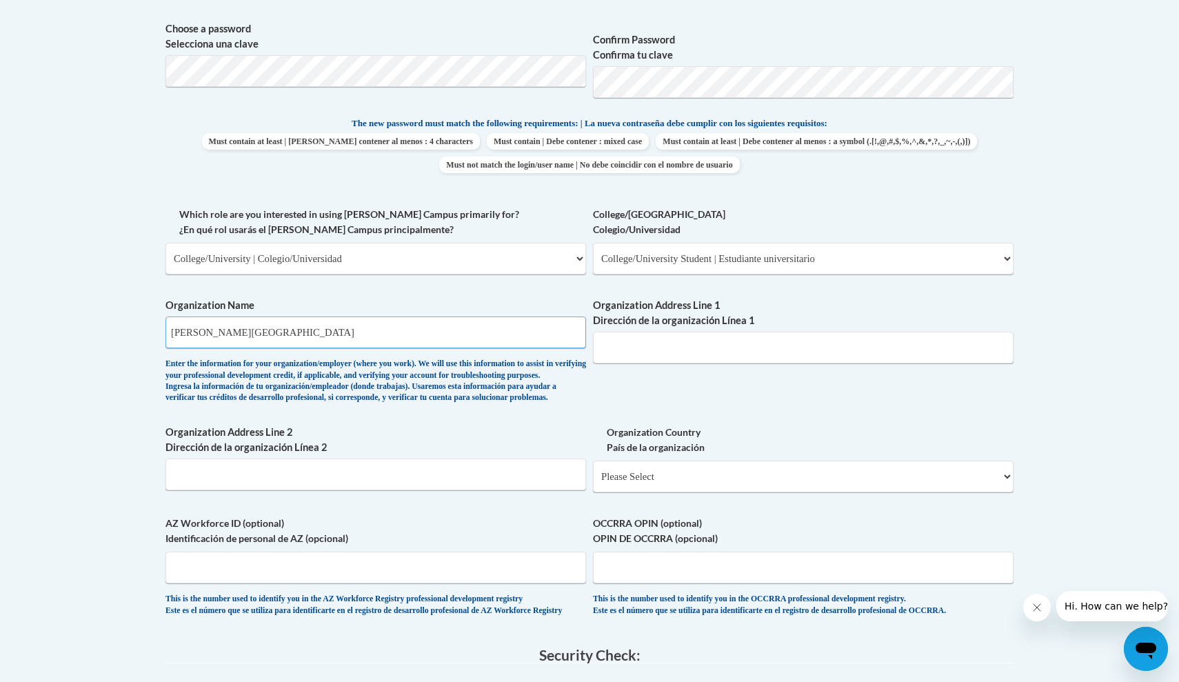
type input "Kennesaw State University"
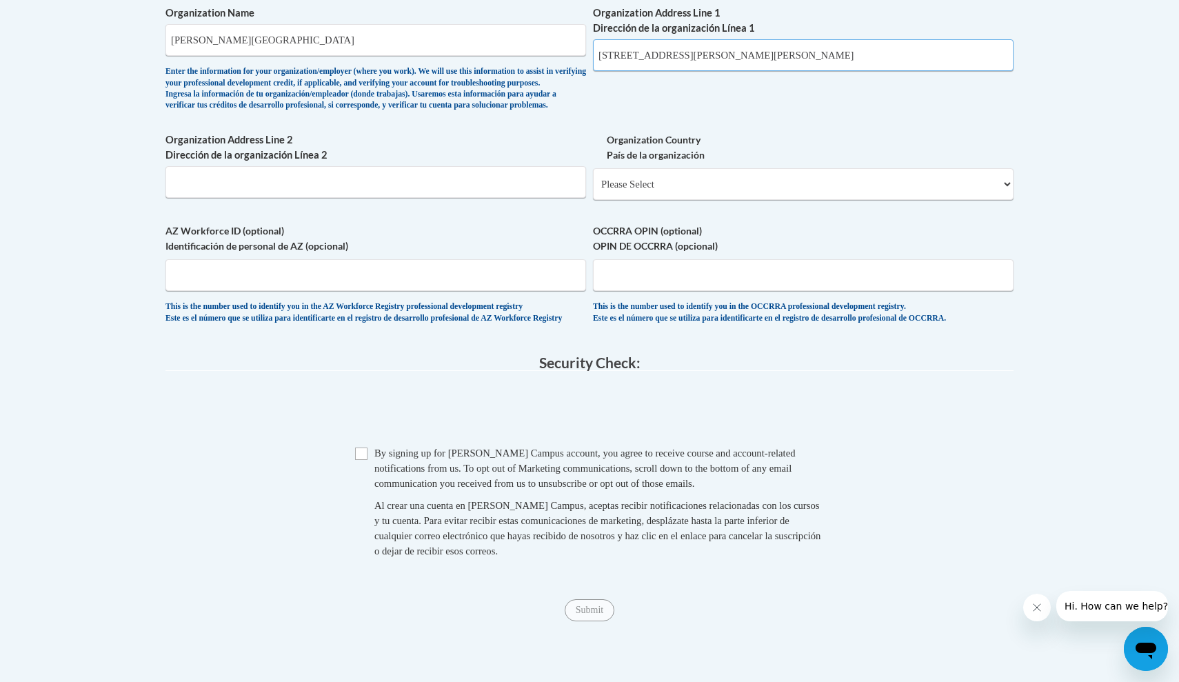
scroll to position [940, 0]
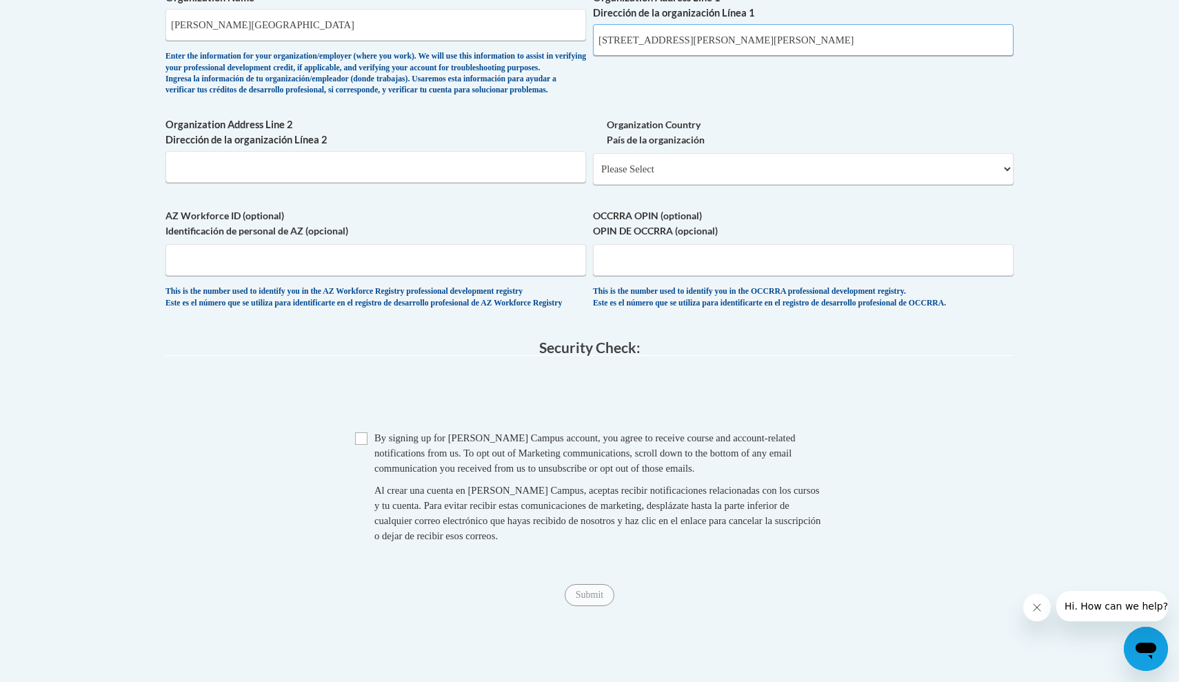
type input "1000 chastian rd kennesaw GA 30144"
click at [360, 445] on input "Checkbox" at bounding box center [361, 438] width 12 height 12
checkbox input "true"
click at [582, 606] on input "Submit" at bounding box center [589, 595] width 50 height 22
select select "ad49bcad-a171-4b2e-b99c-48b446064914"
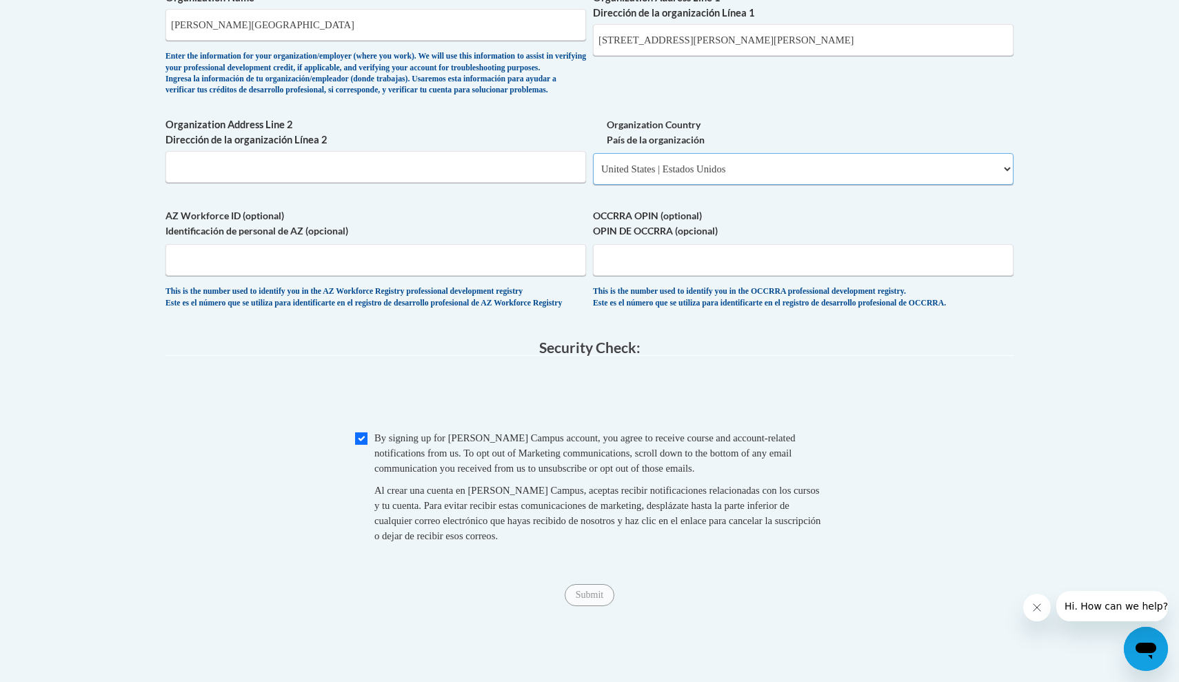
select select
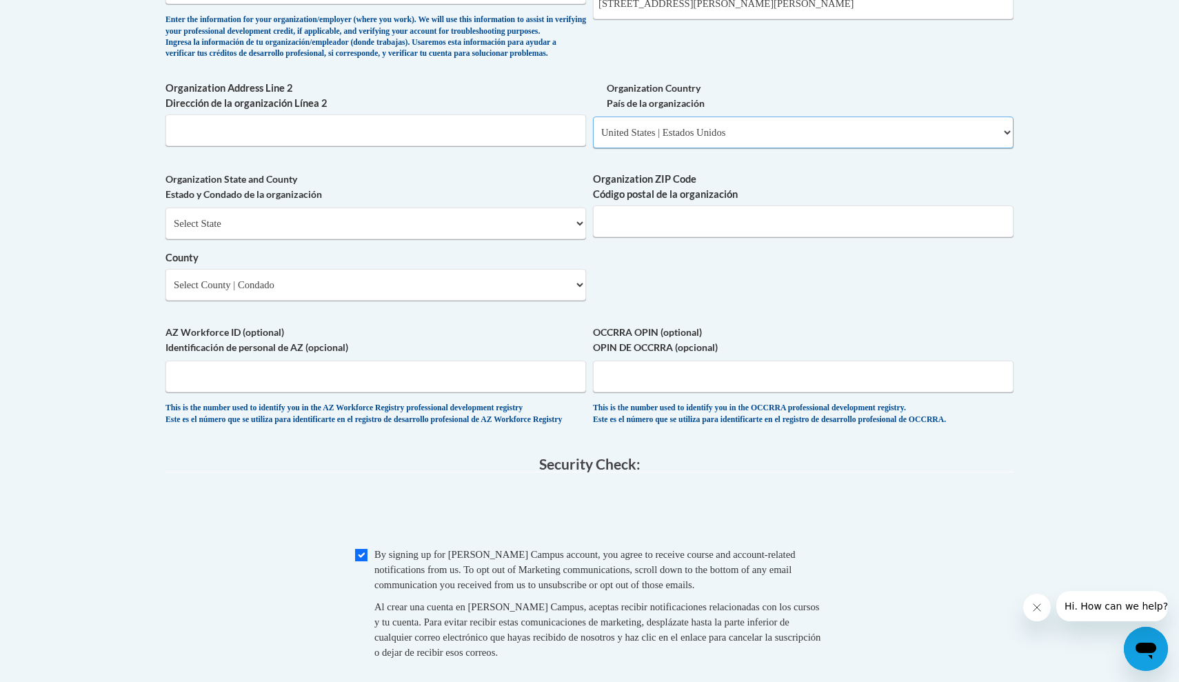
scroll to position [972, 0]
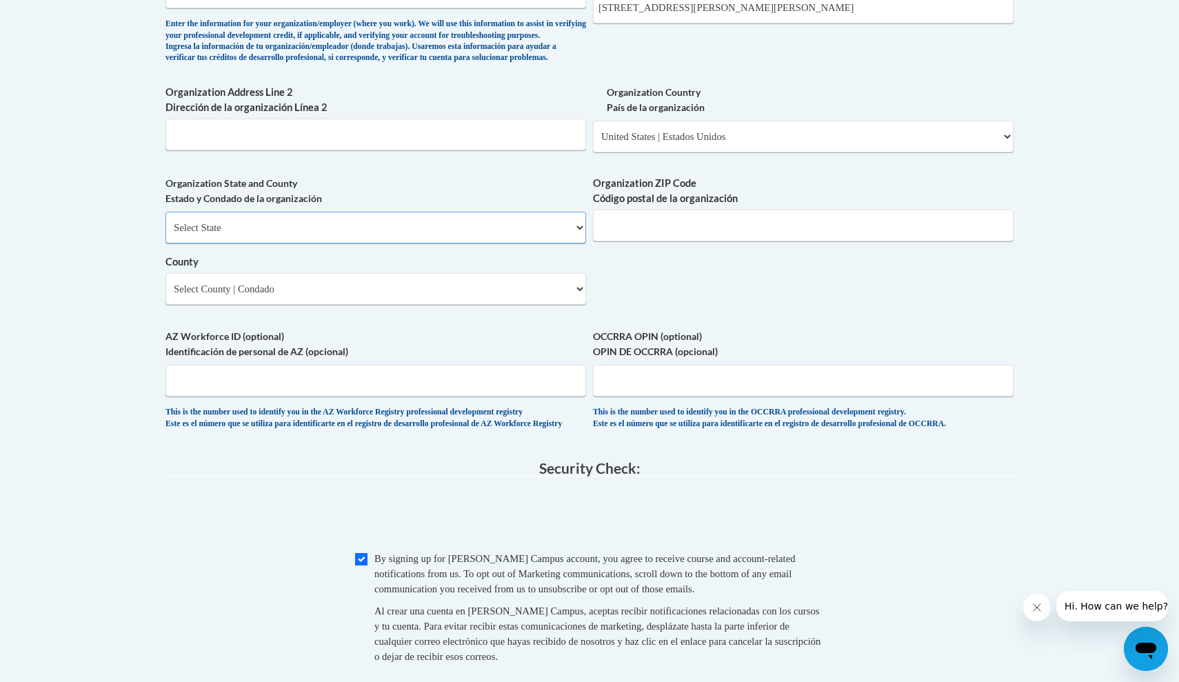
select select "Georgia"
click at [387, 284] on select "County" at bounding box center [375, 289] width 420 height 32
select select "Cobb"
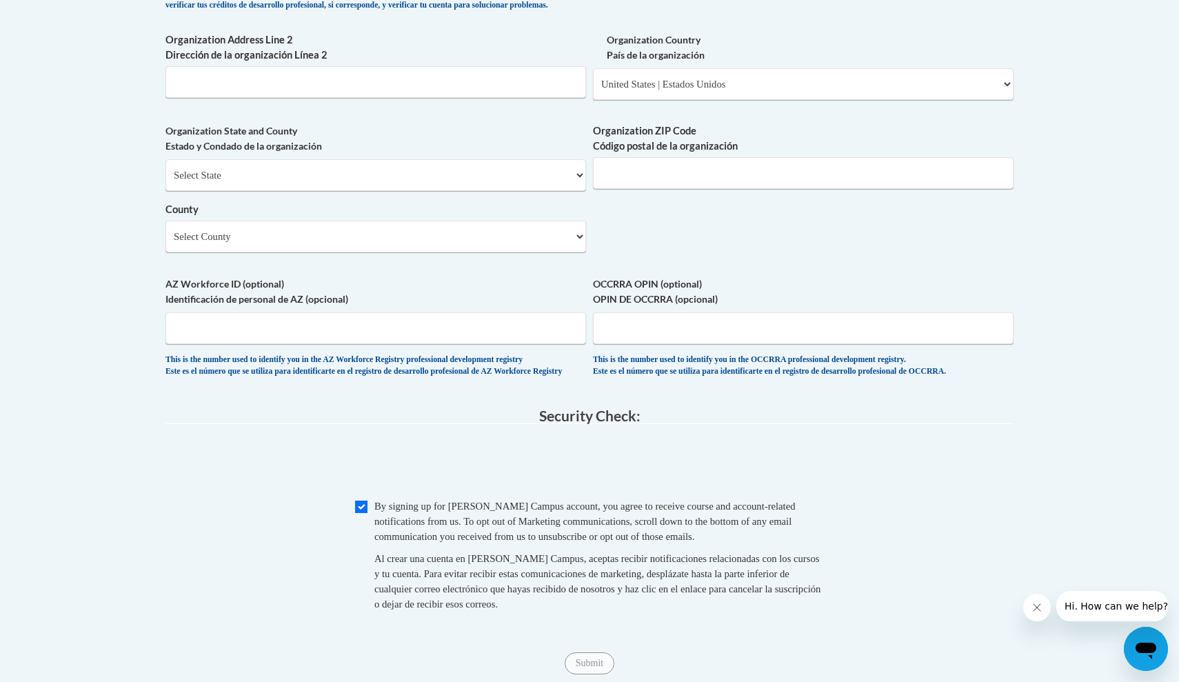
click at [360, 510] on input "Checkbox" at bounding box center [361, 506] width 12 height 12
click at [358, 510] on input "Checkbox" at bounding box center [361, 506] width 12 height 12
checkbox input "true"
click at [584, 665] on input "Submit" at bounding box center [589, 663] width 50 height 22
type input "30144"
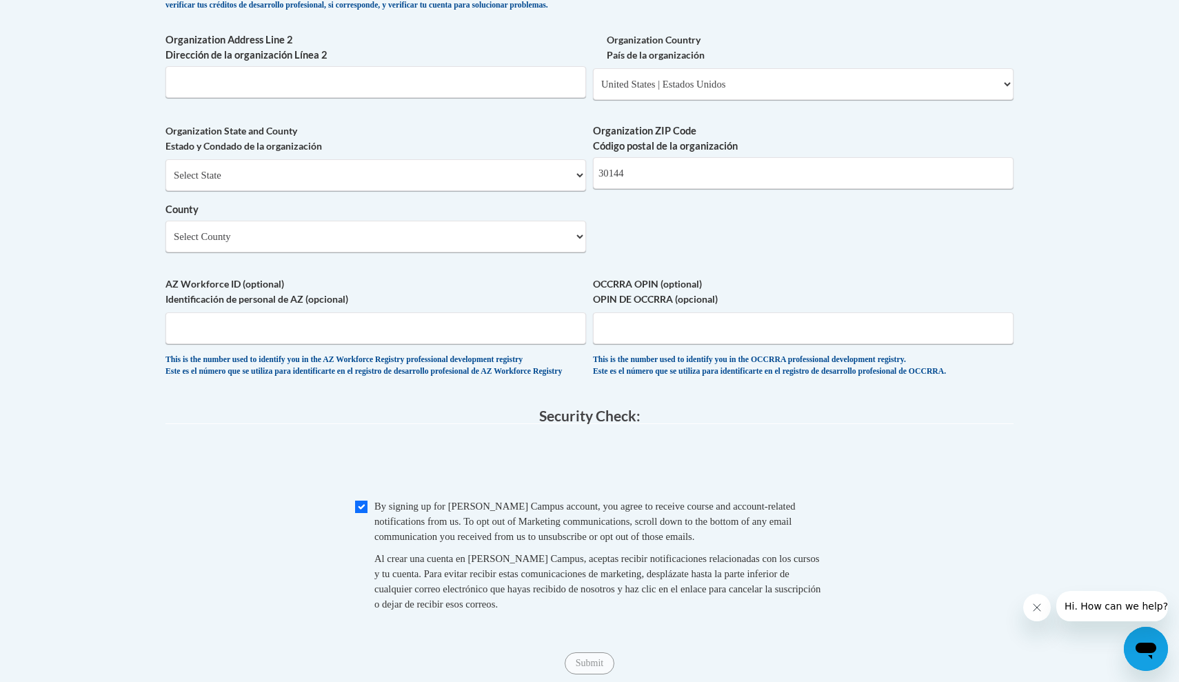
click at [361, 508] on input "Checkbox" at bounding box center [361, 506] width 12 height 12
checkbox input "true"
click at [602, 660] on input "Submit" at bounding box center [589, 663] width 50 height 22
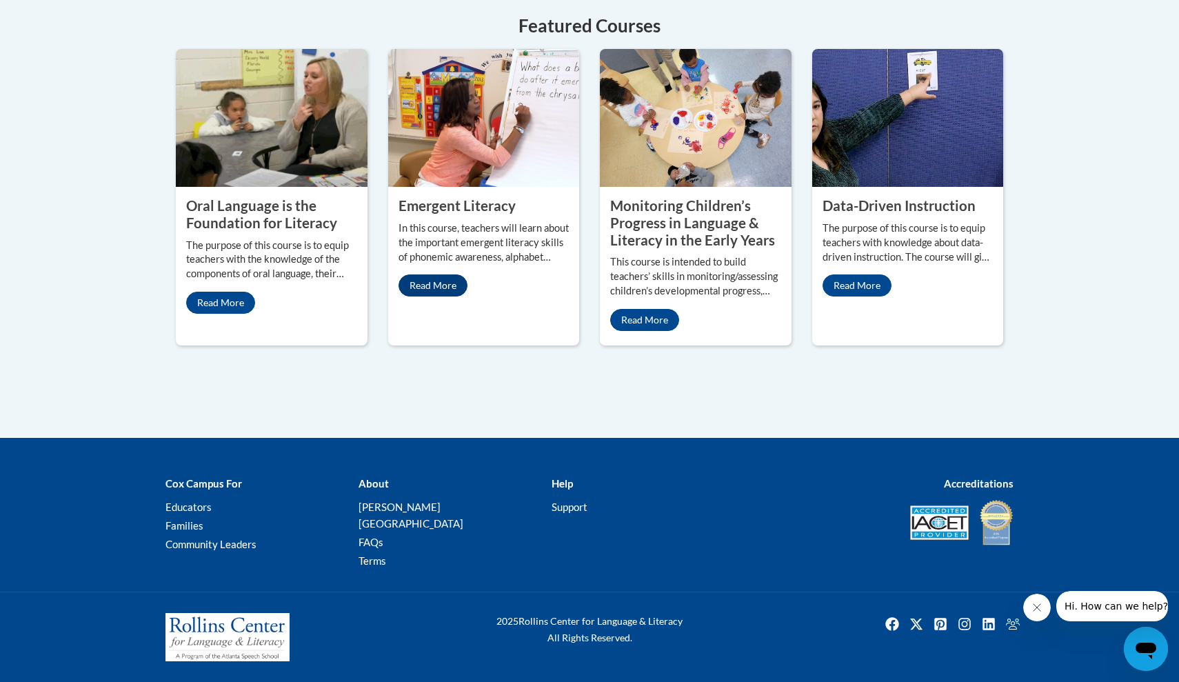
scroll to position [1381, 0]
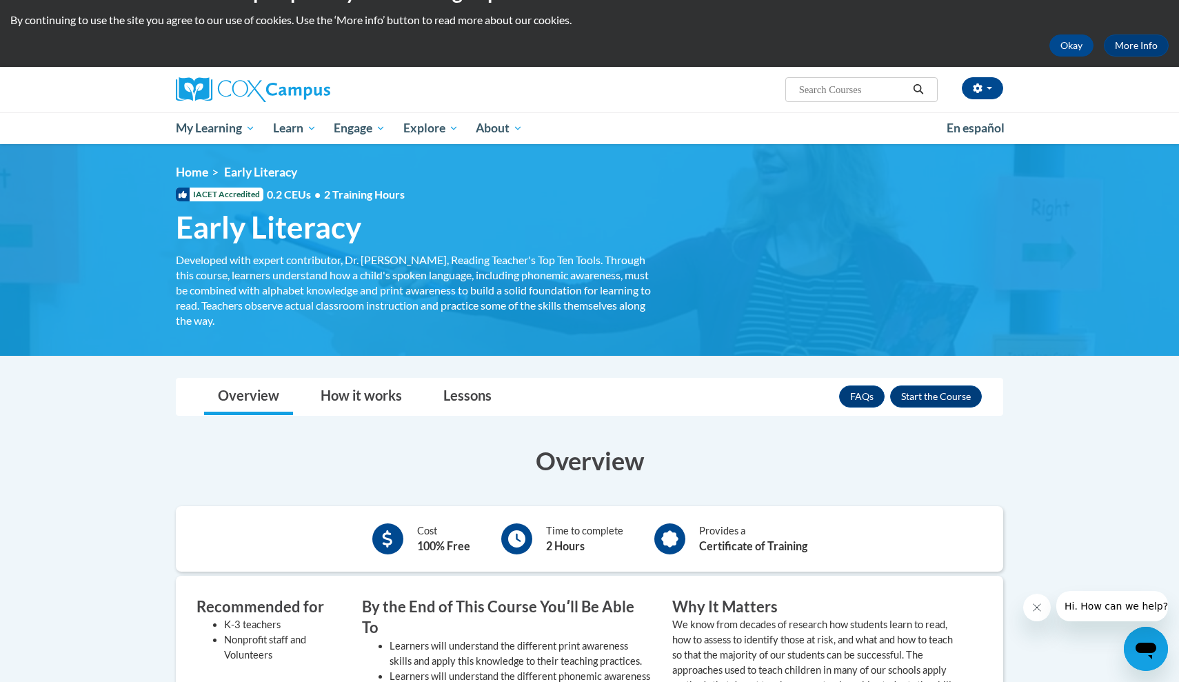
scroll to position [37, 0]
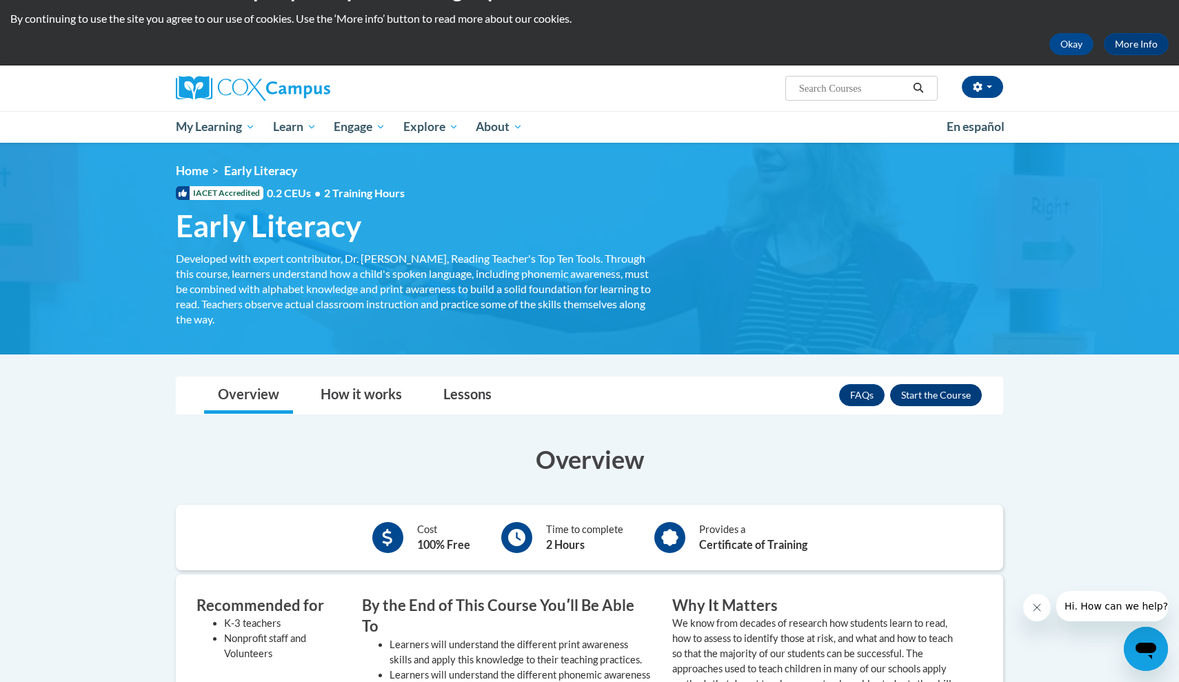
click at [939, 391] on button "Enroll" at bounding box center [936, 395] width 92 height 22
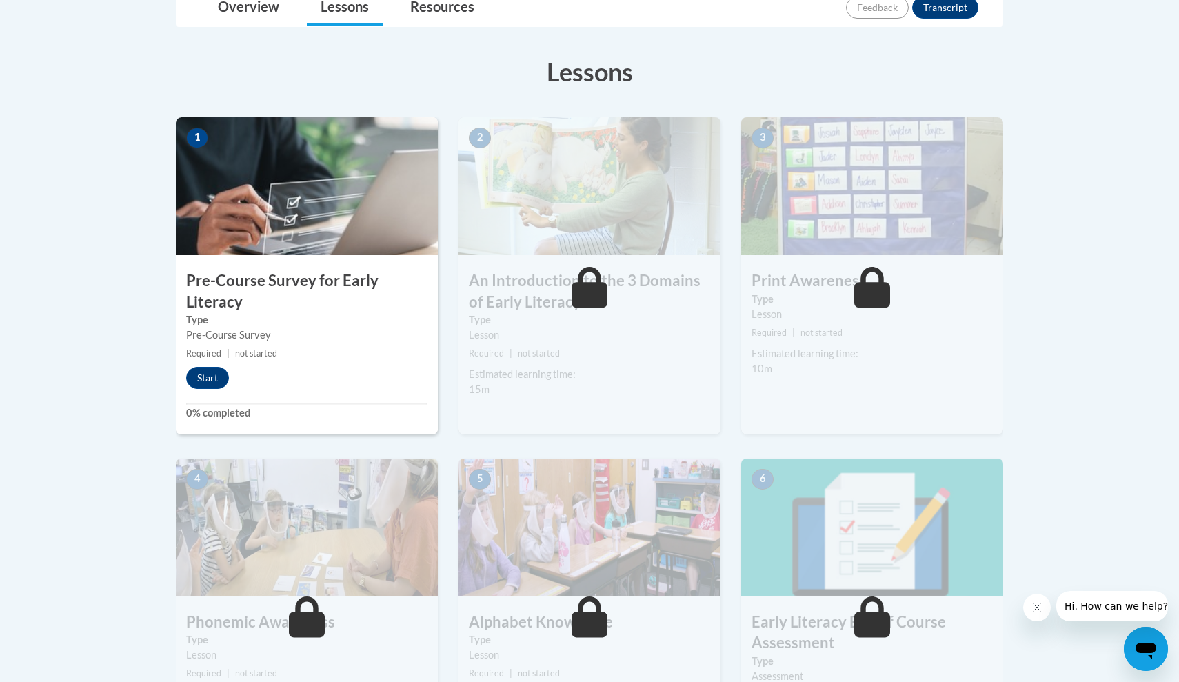
scroll to position [291, 0]
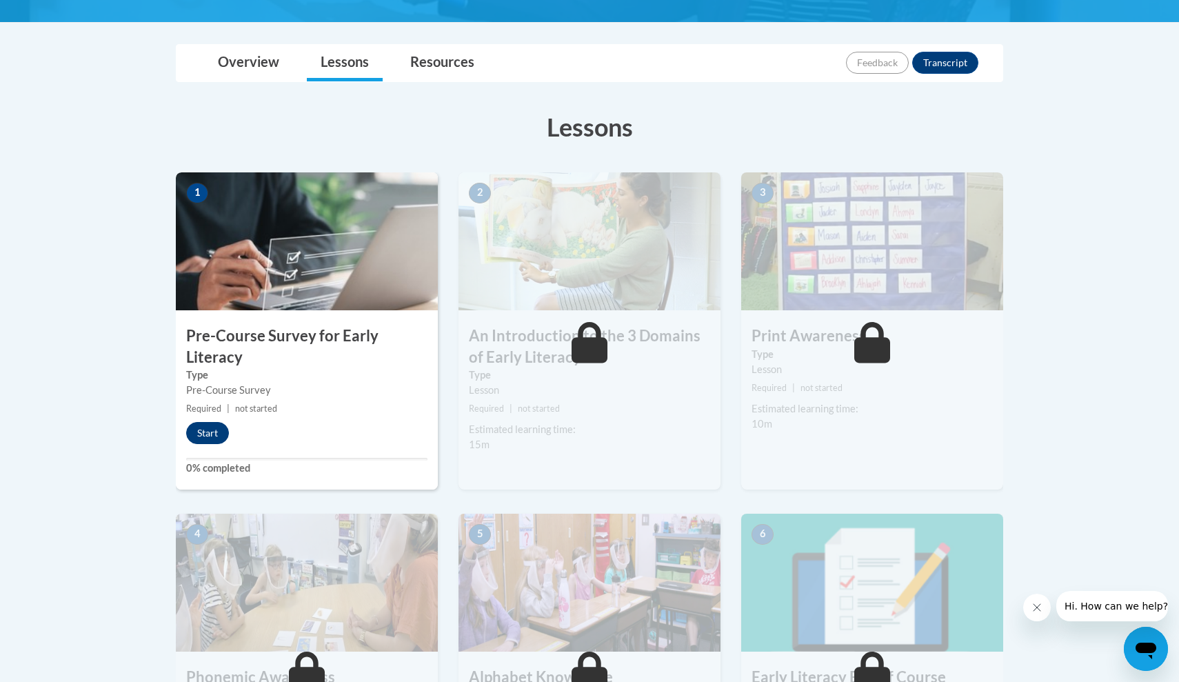
click at [212, 430] on button "Start" at bounding box center [207, 433] width 43 height 22
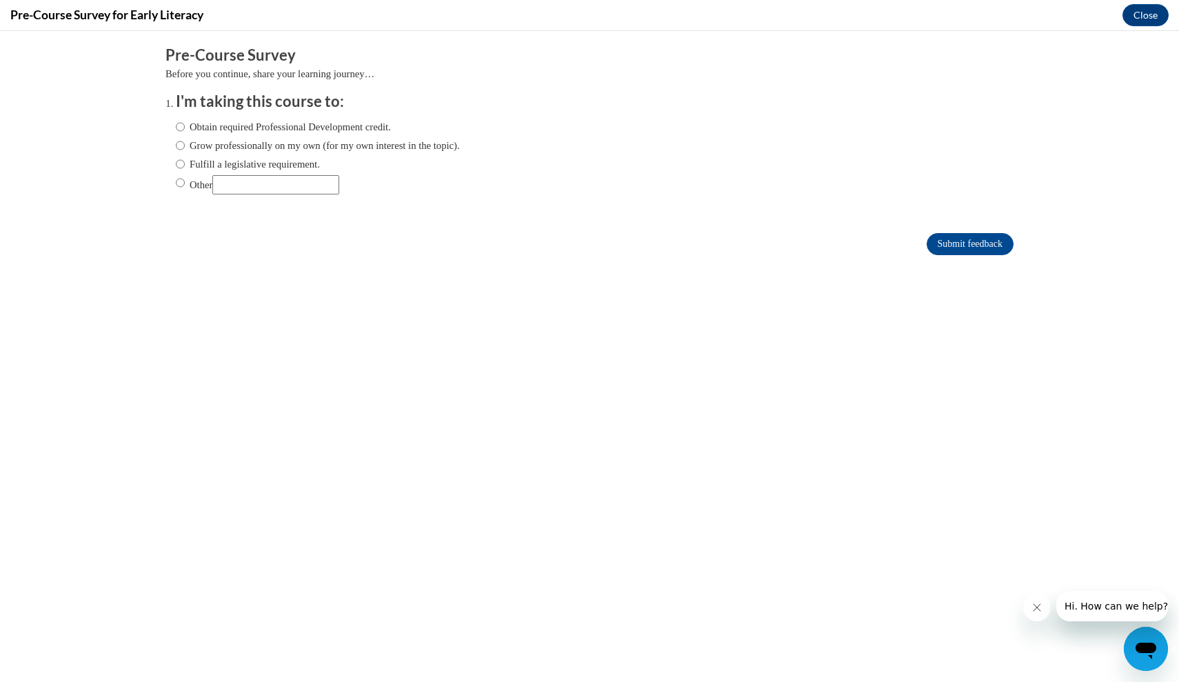
scroll to position [0, 0]
click at [237, 124] on label "Obtain required Professional Development credit." at bounding box center [283, 126] width 215 height 15
click at [185, 124] on input "Obtain required Professional Development credit." at bounding box center [180, 126] width 9 height 15
radio input "true"
click at [961, 248] on input "Submit feedback" at bounding box center [969, 244] width 87 height 22
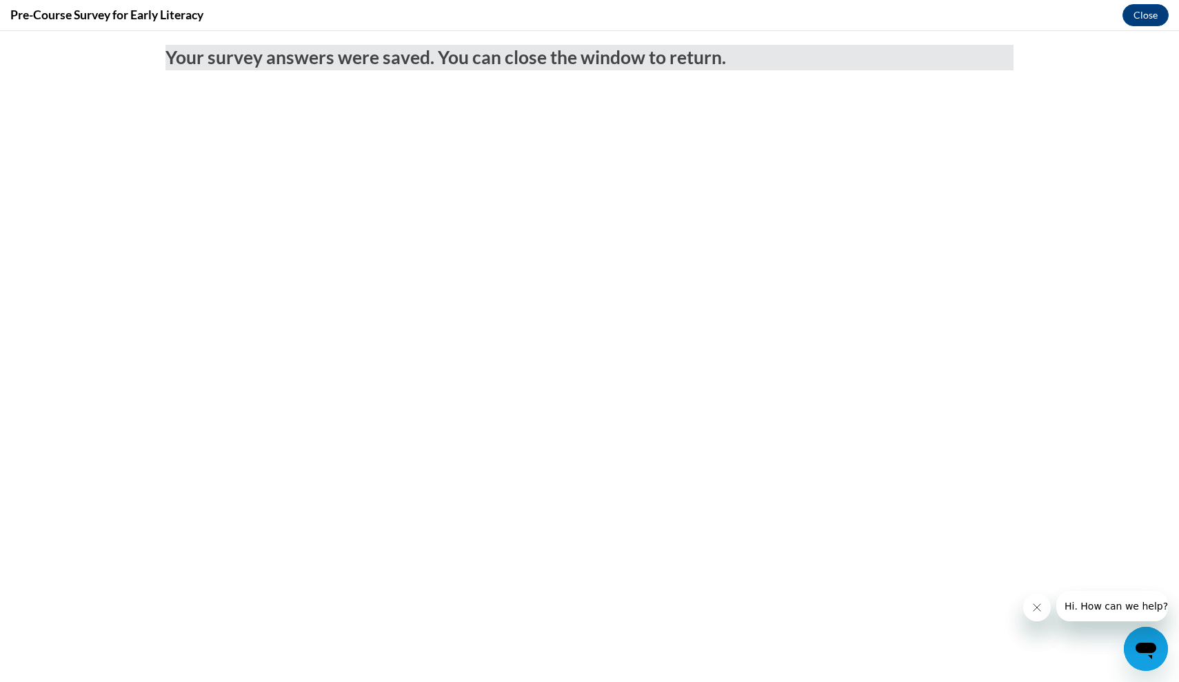
click at [1041, 604] on icon "Close message from company" at bounding box center [1036, 607] width 11 height 11
click at [1036, 609] on icon "Close message from company" at bounding box center [1036, 607] width 11 height 11
click at [1139, 19] on button "Close" at bounding box center [1145, 15] width 46 height 22
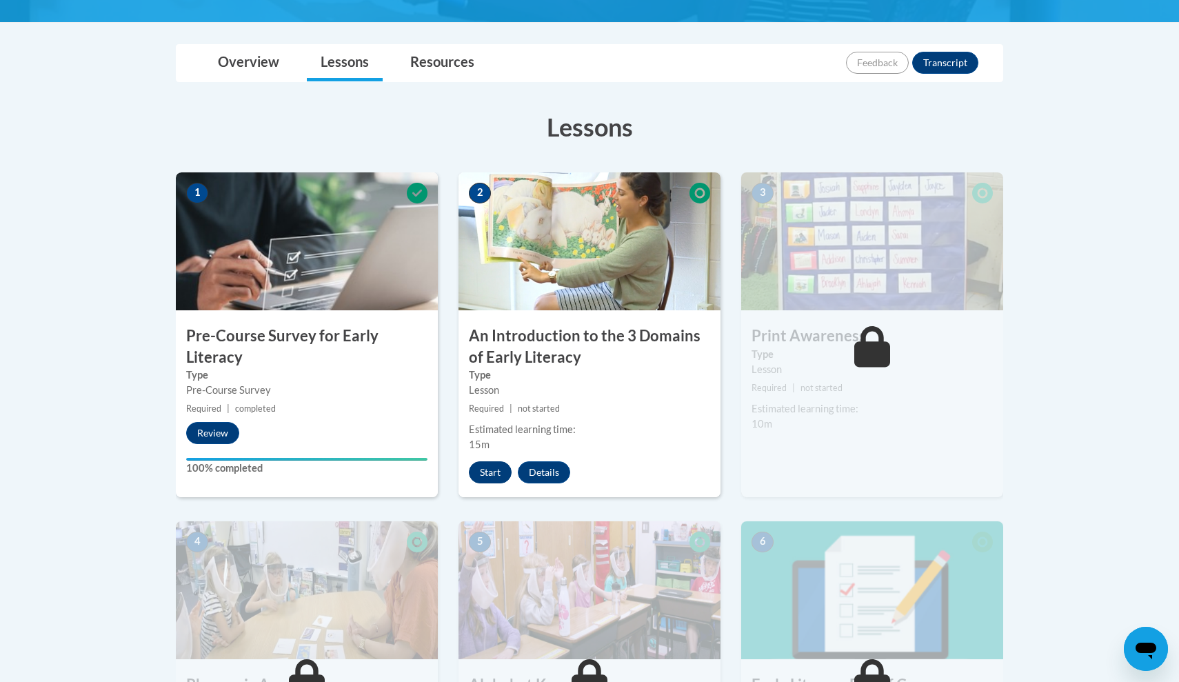
click at [496, 469] on button "Start" at bounding box center [490, 472] width 43 height 22
